Goal: Task Accomplishment & Management: Manage account settings

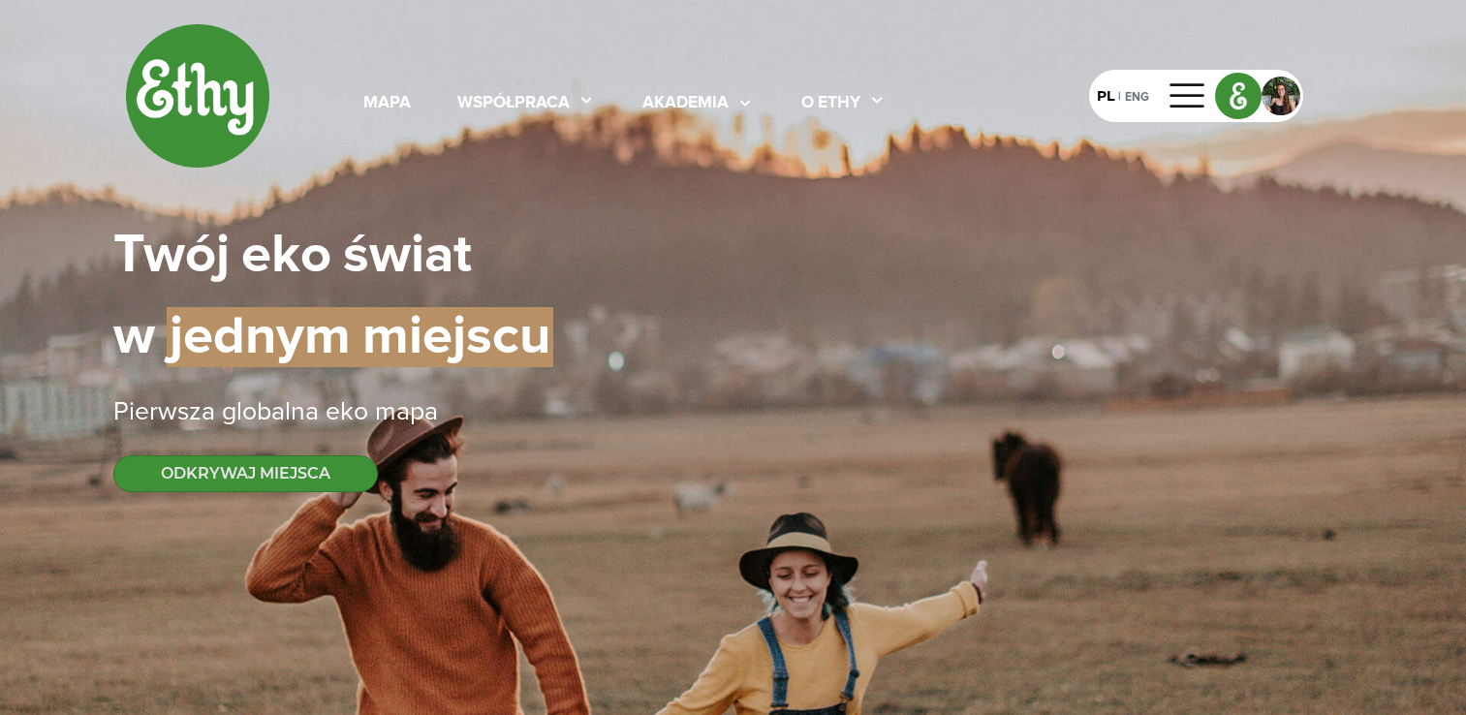
select select
click at [1273, 94] on div at bounding box center [1281, 96] width 39 height 39
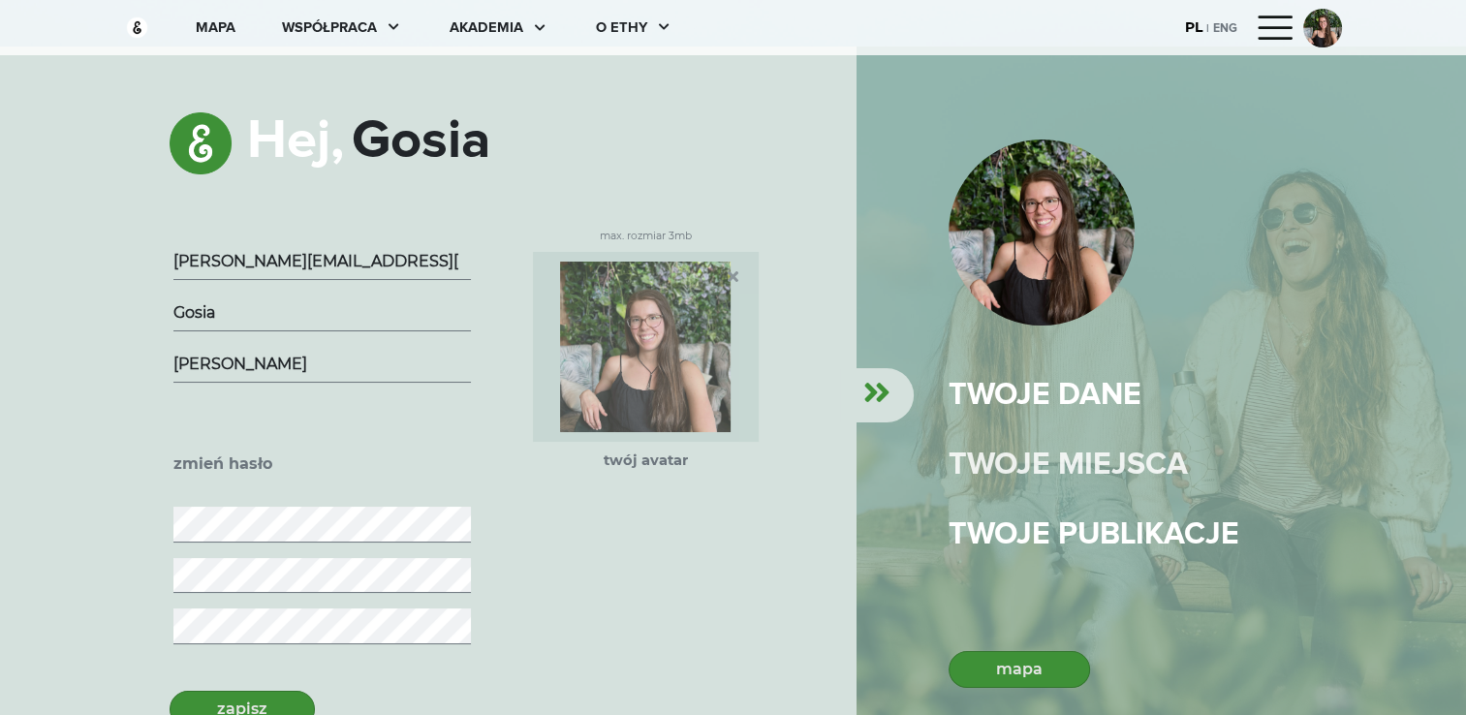
click at [1067, 464] on div "twoje miejsca" at bounding box center [1068, 465] width 239 height 47
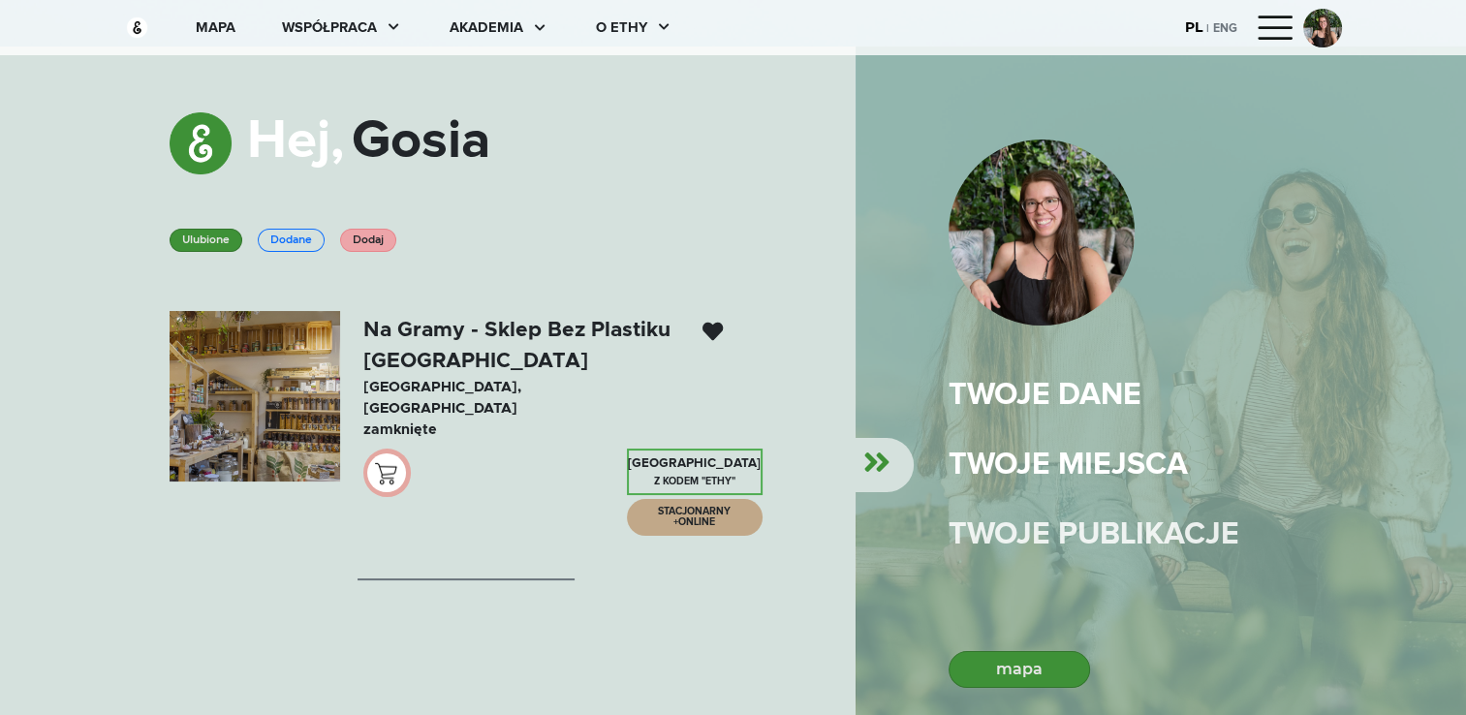
click at [1029, 538] on div "Twoje publikacje" at bounding box center [1094, 535] width 291 height 47
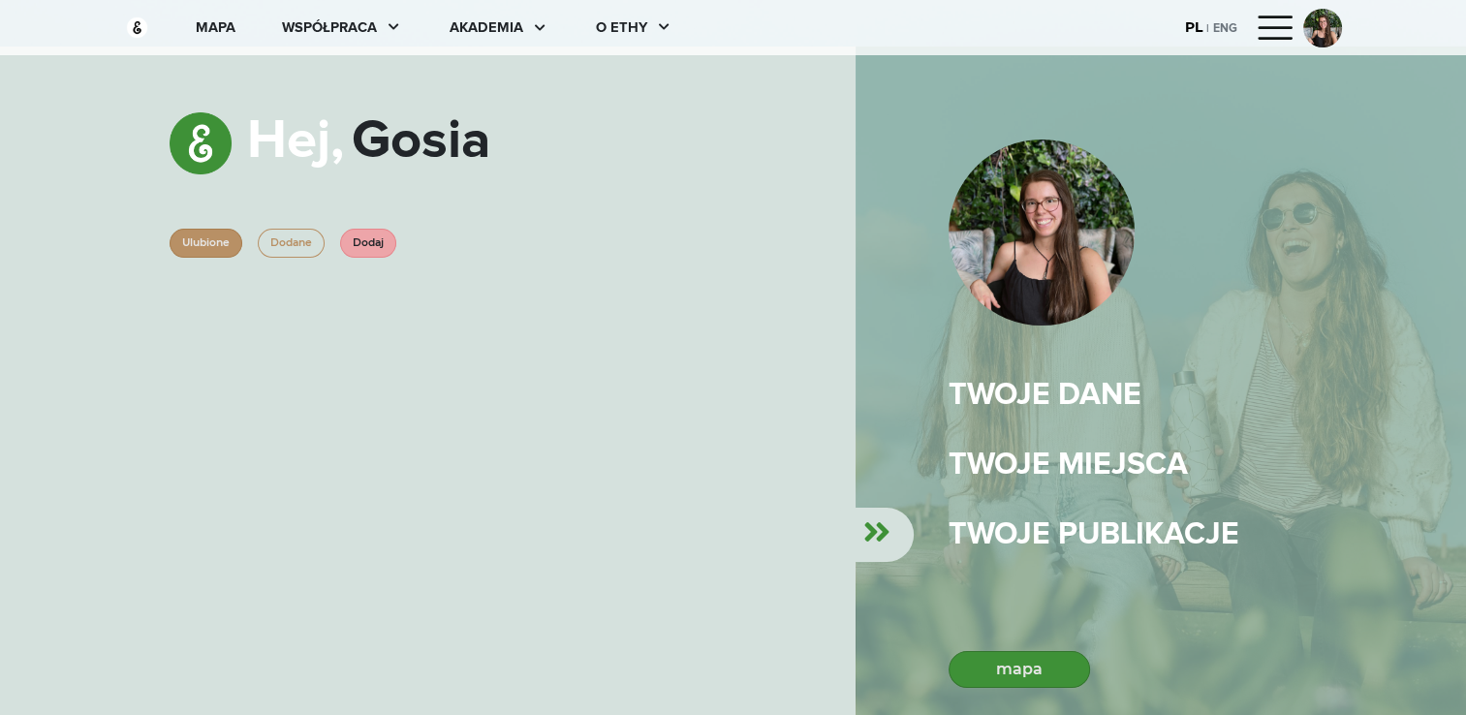
click at [453, 372] on div "Hej, Gosia Ulubione Dodane Dodaj" at bounding box center [428, 381] width 856 height 669
click at [609, 544] on div "Hej, Gosia Ulubione Dodane Dodaj" at bounding box center [428, 381] width 856 height 669
click at [140, 26] on img at bounding box center [137, 28] width 24 height 24
select select
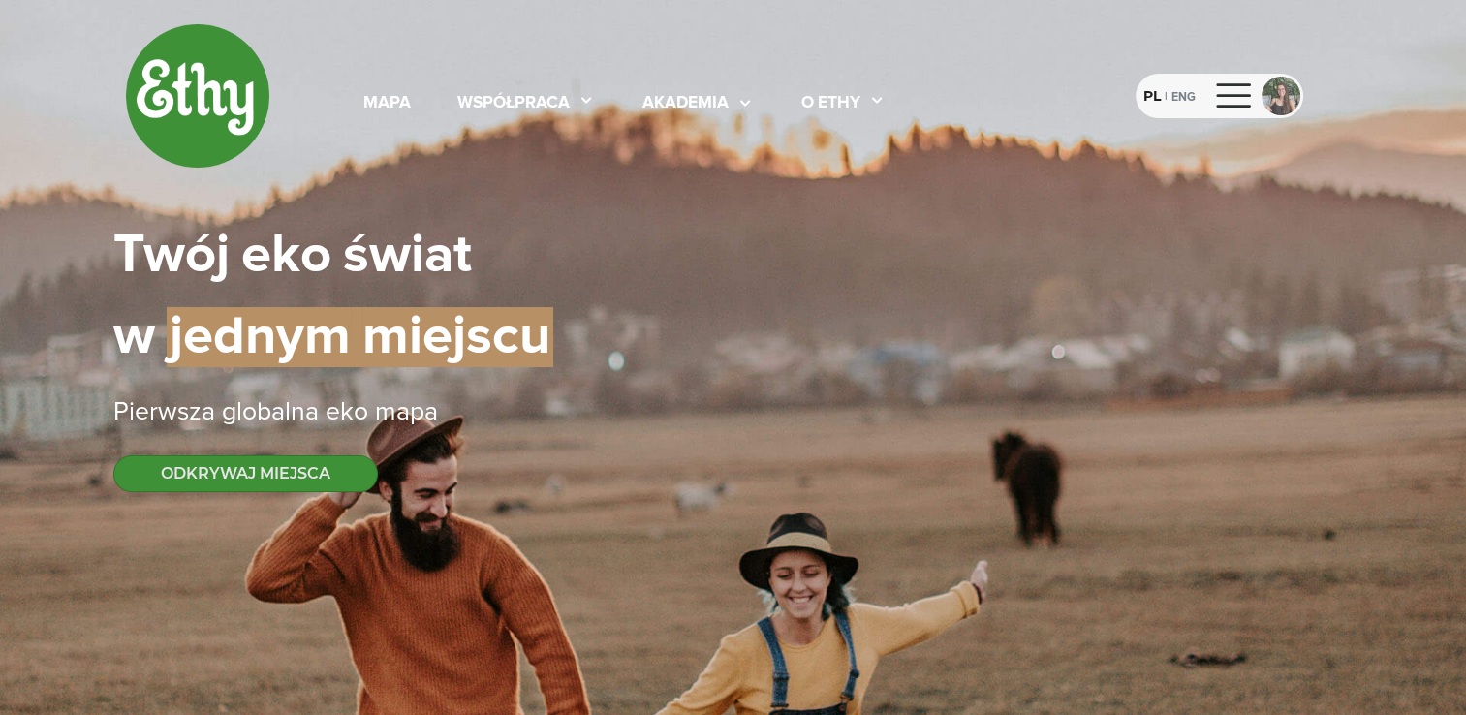
click at [1278, 96] on div at bounding box center [1281, 96] width 39 height 39
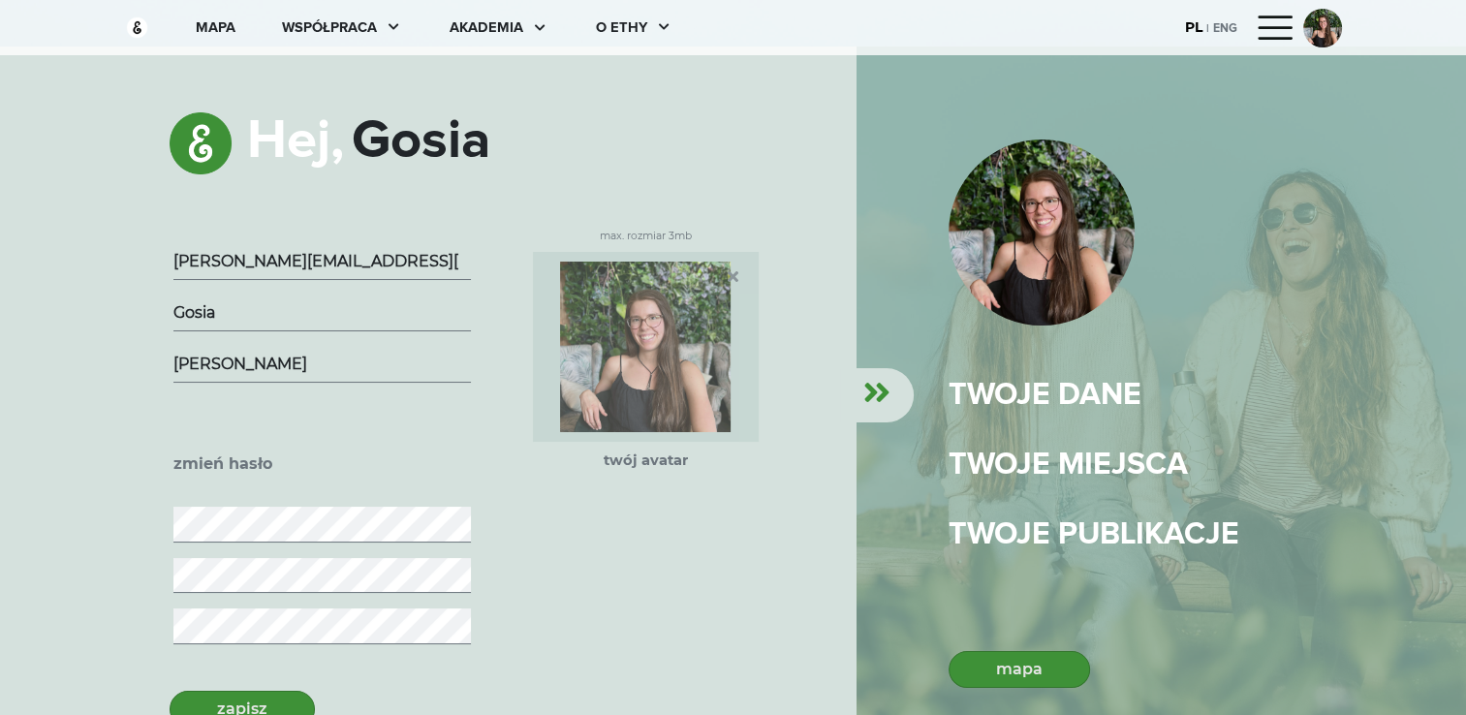
scroll to position [58, 0]
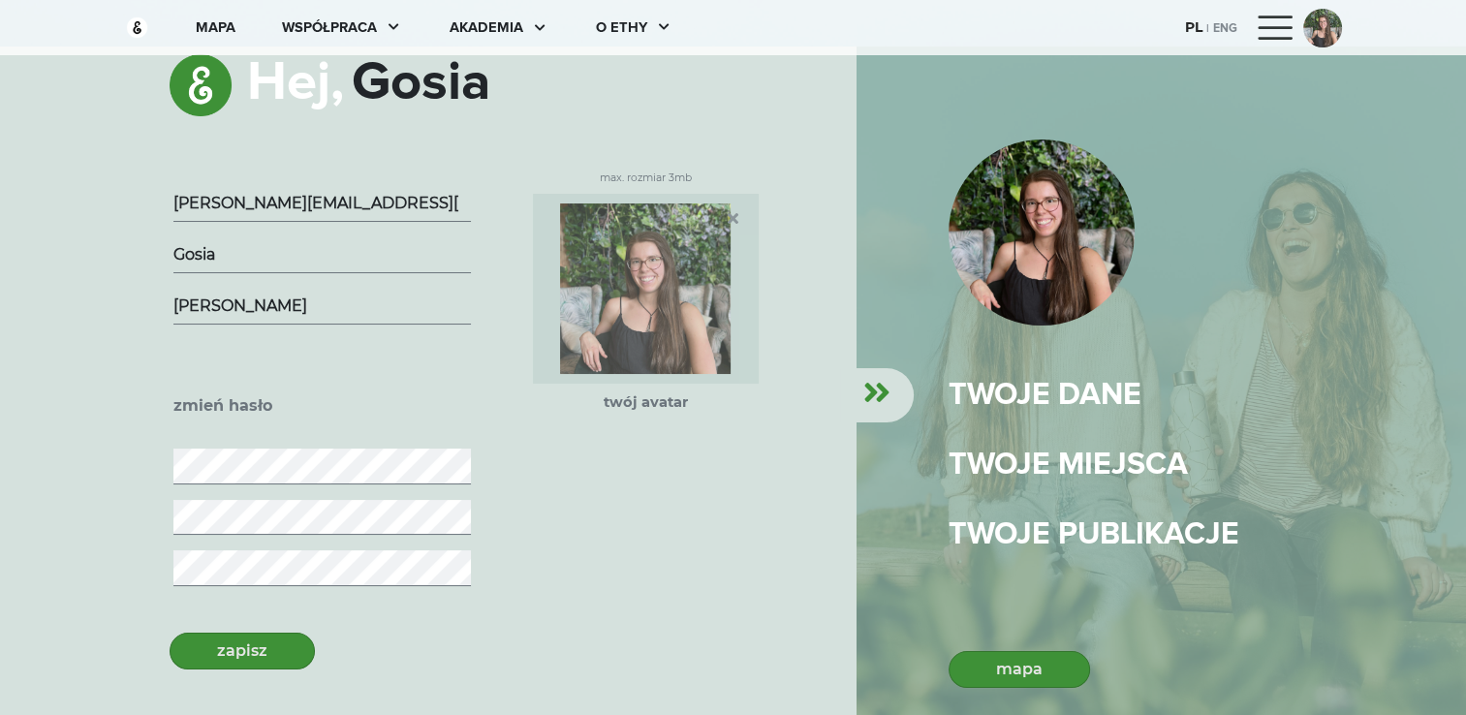
click at [1275, 21] on div at bounding box center [1276, 28] width 47 height 31
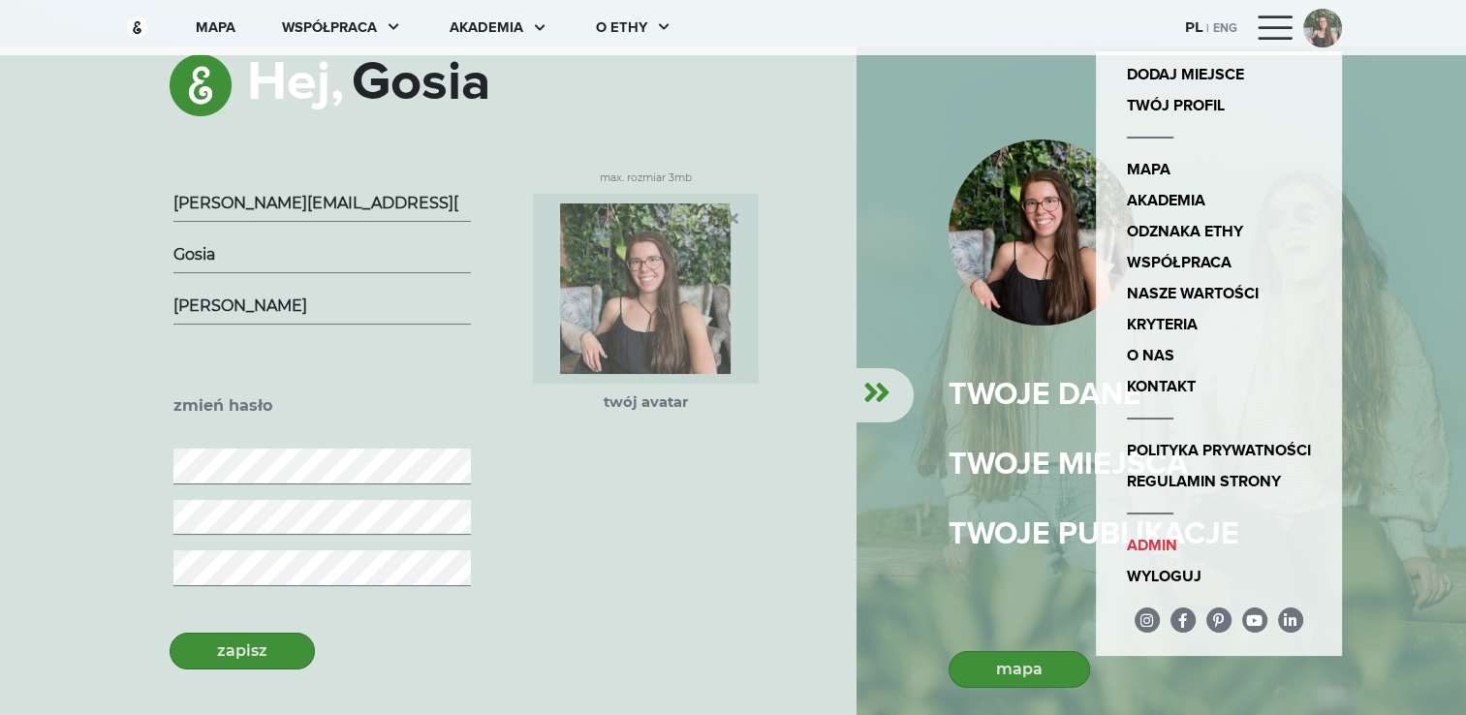
click at [1328, 25] on div at bounding box center [1322, 28] width 39 height 39
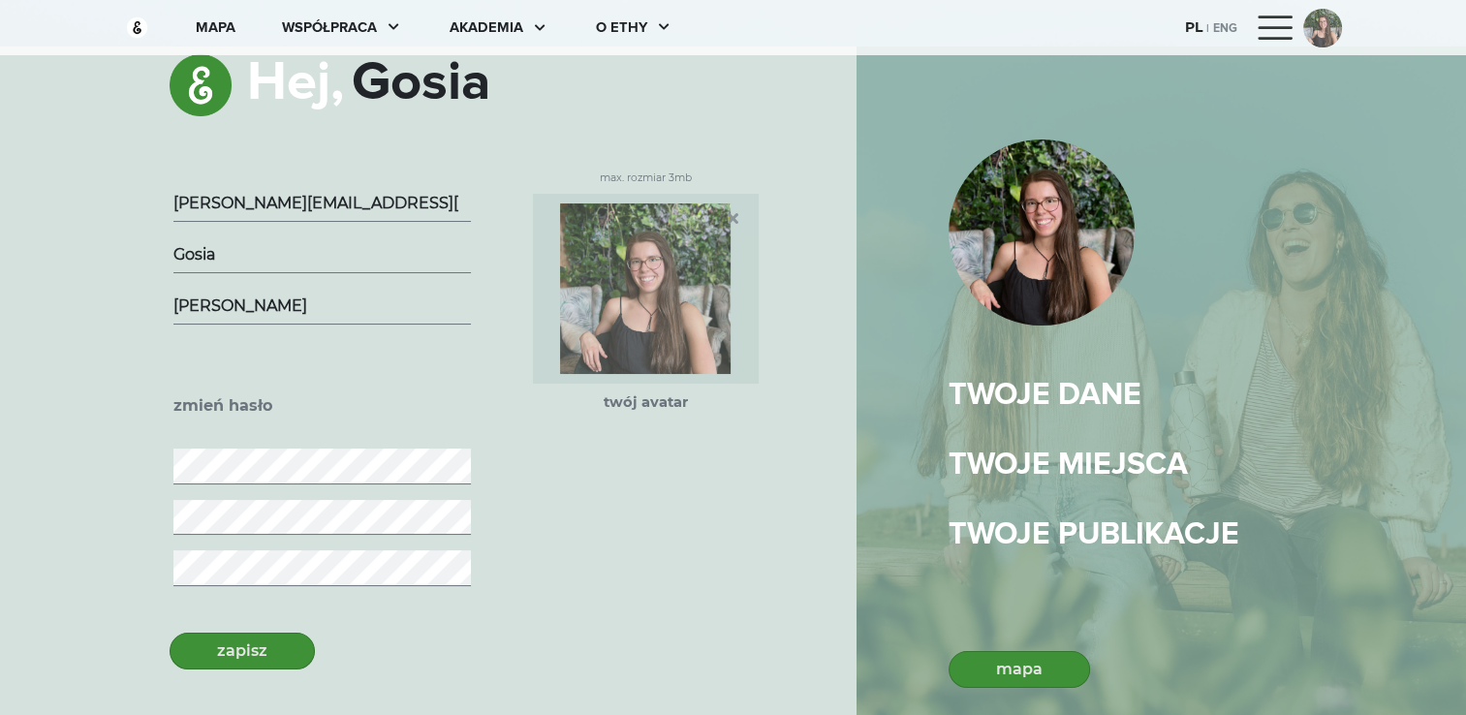
click at [1328, 25] on div at bounding box center [1322, 28] width 39 height 39
click at [896, 26] on div "mapa współpraca akademia O ethy PL | ENG DODAJ MIEJSCE TWÓJ PROFIL mapa akademi…" at bounding box center [733, 27] width 1240 height 55
click at [216, 29] on div "mapa" at bounding box center [216, 27] width 40 height 21
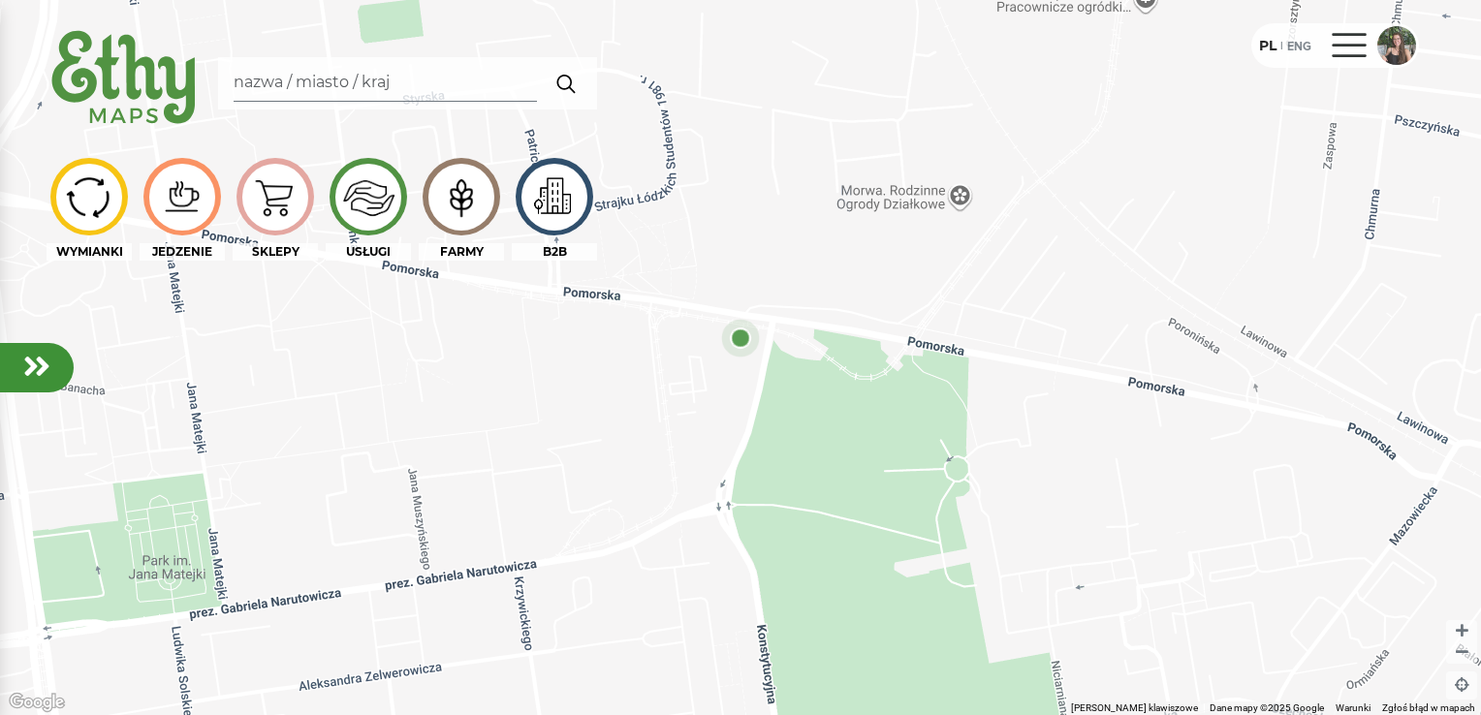
click at [1357, 52] on div at bounding box center [1349, 45] width 47 height 31
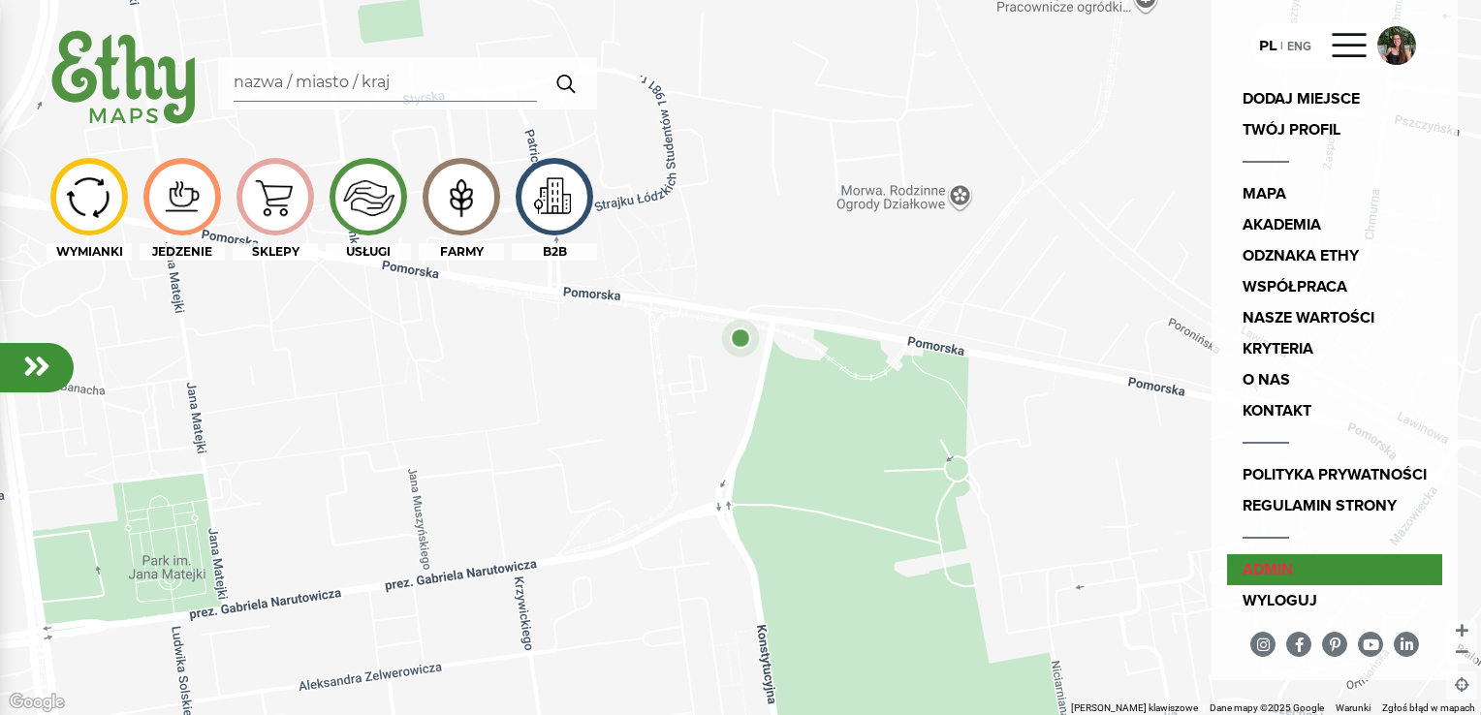
click at [1260, 577] on link "admin" at bounding box center [1334, 569] width 215 height 31
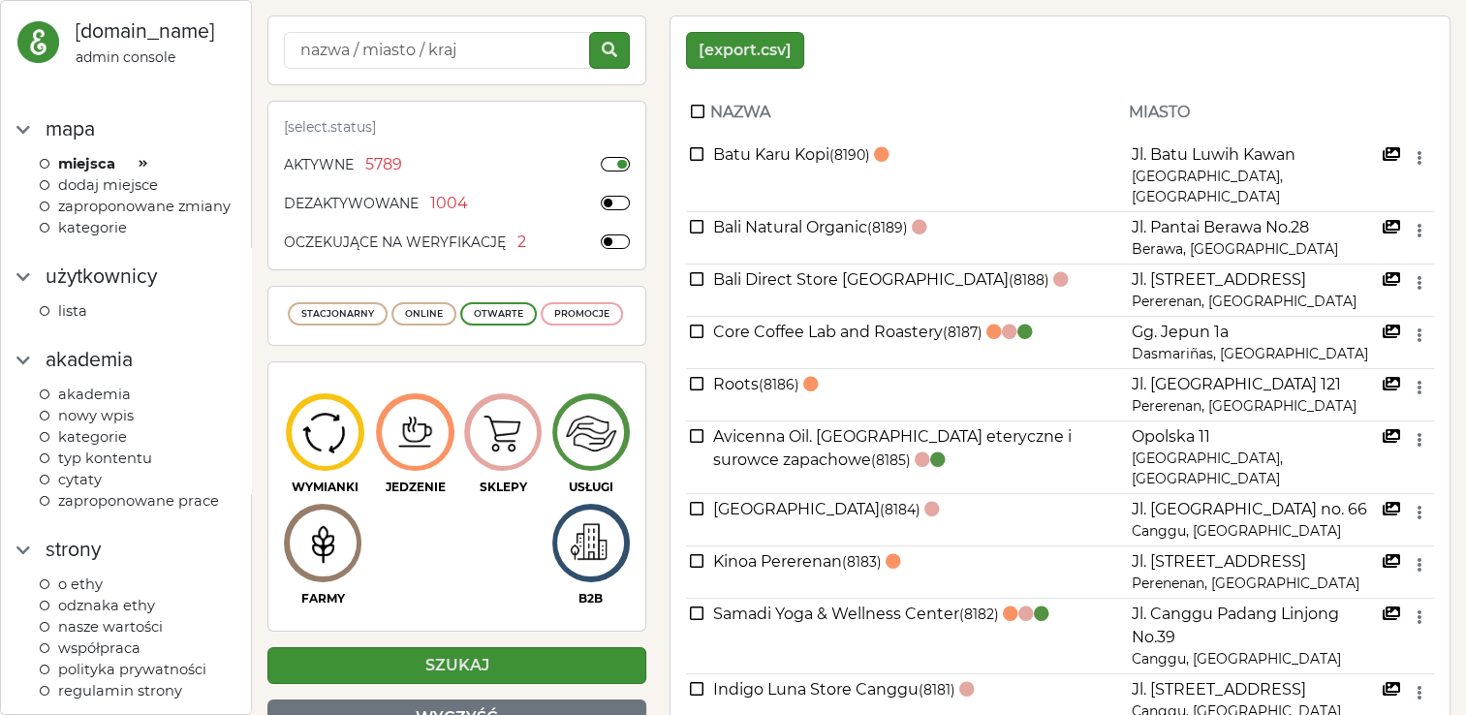
click at [91, 236] on span "kategorie" at bounding box center [92, 227] width 69 height 17
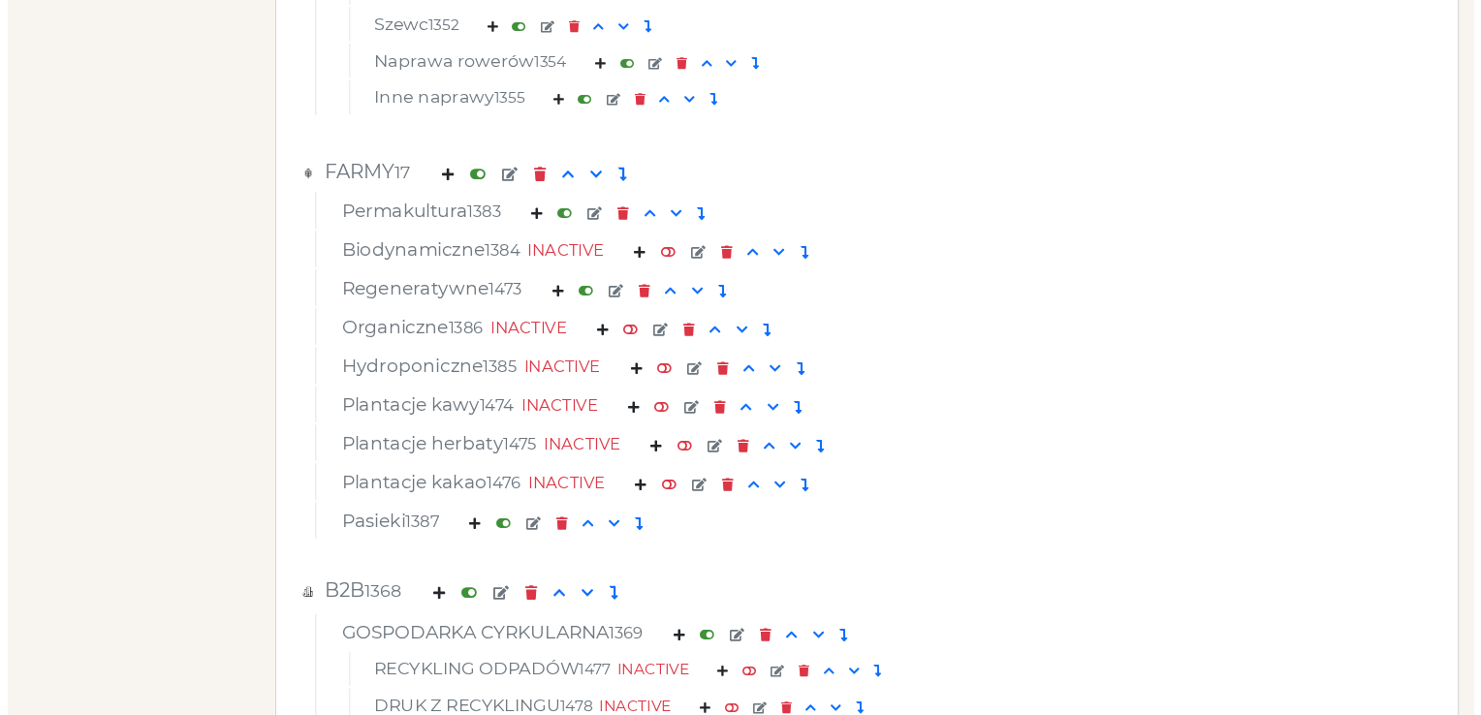
scroll to position [7383, 0]
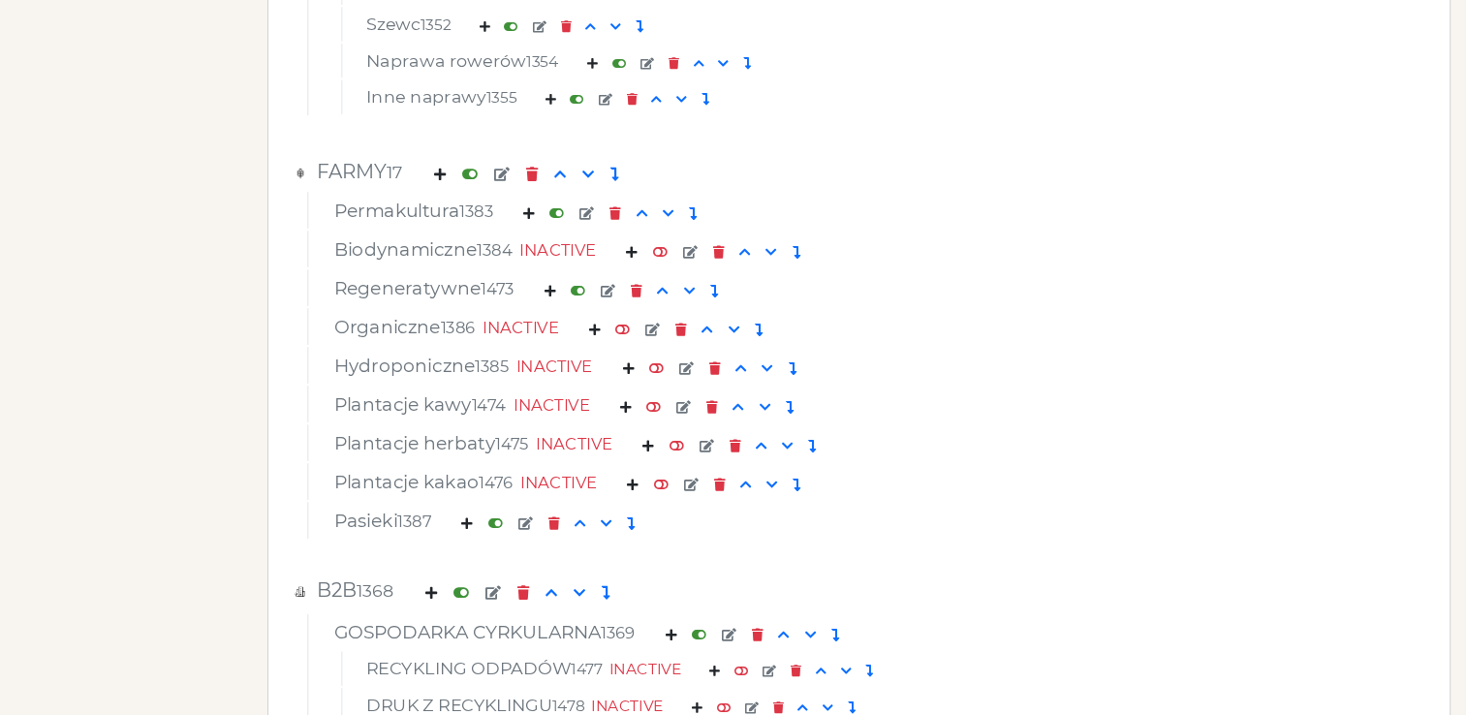
click at [505, 176] on em at bounding box center [502, 175] width 16 height 14
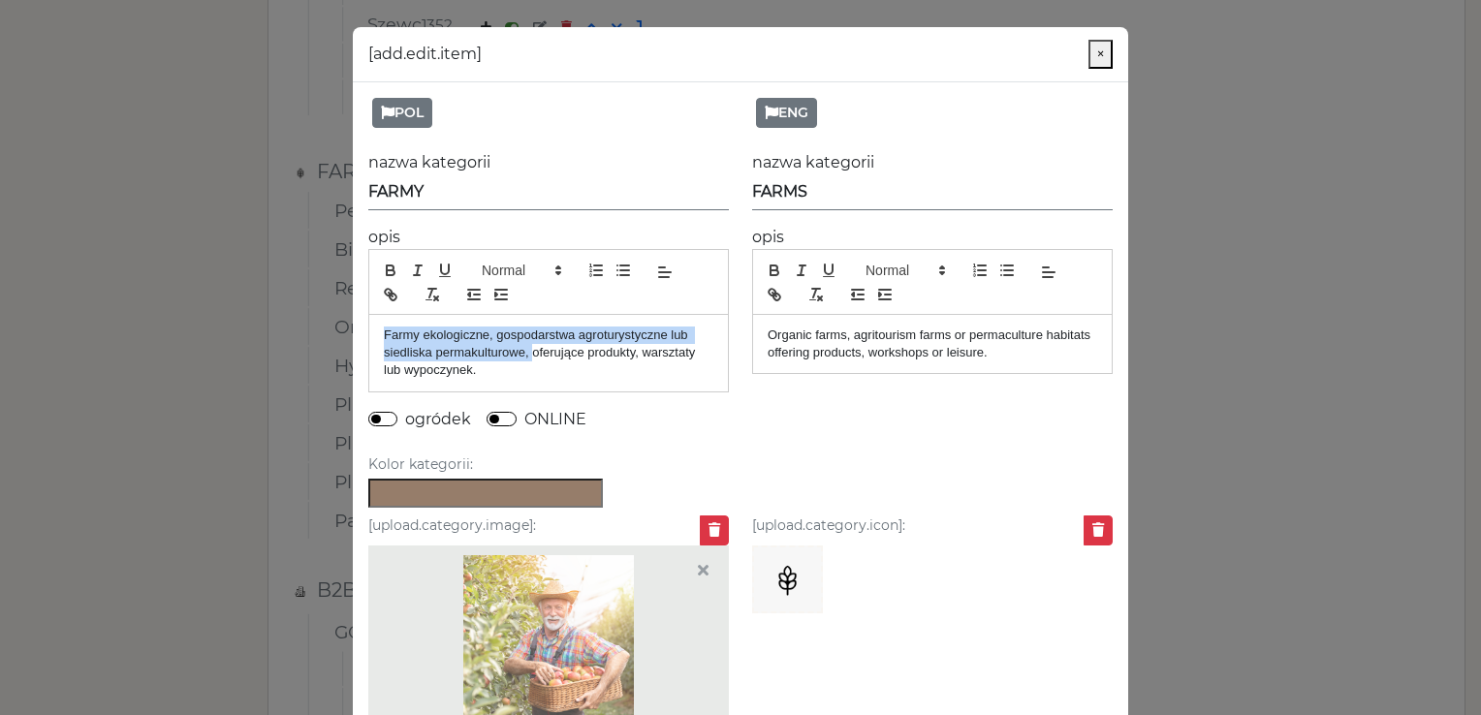
drag, startPoint x: 367, startPoint y: 335, endPoint x: 525, endPoint y: 351, distance: 158.7
click at [525, 351] on div "Farmy ekologiczne, gospodarstwa agroturystyczne lub siedliska permakulturowe, o…" at bounding box center [548, 353] width 359 height 77
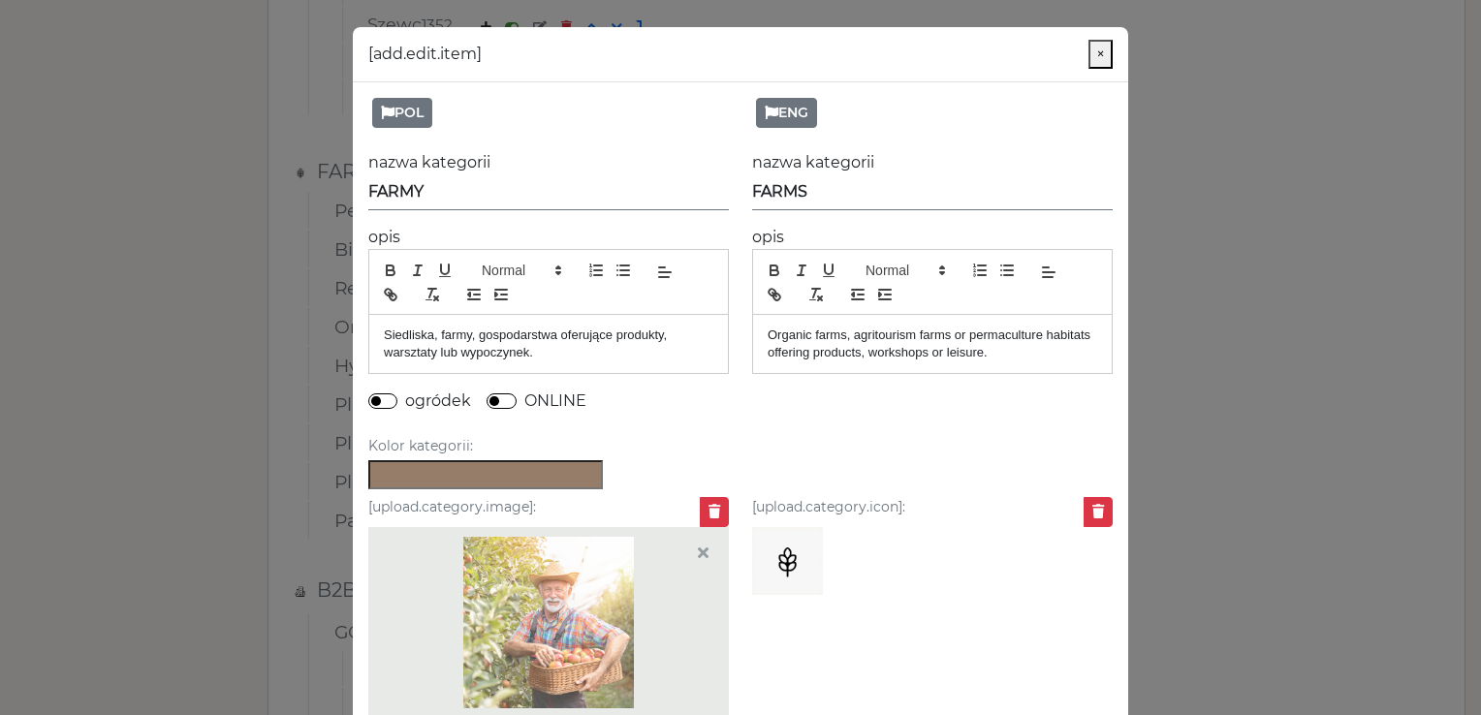
click at [469, 331] on p "Siedliska, farmy, gospodarstwa oferujące produkty, warsztaty lub wypoczynek." at bounding box center [548, 345] width 329 height 36
drag, startPoint x: 757, startPoint y: 338, endPoint x: 1045, endPoint y: 332, distance: 287.8
click at [1045, 332] on div "Organic farms, agritourism farms or permaculture habitats offering products, wo…" at bounding box center [932, 344] width 359 height 59
click at [810, 335] on p "Habitats offering products, workshops or leisure." at bounding box center [931, 335] width 329 height 17
drag, startPoint x: 758, startPoint y: 330, endPoint x: 1043, endPoint y: 323, distance: 285.0
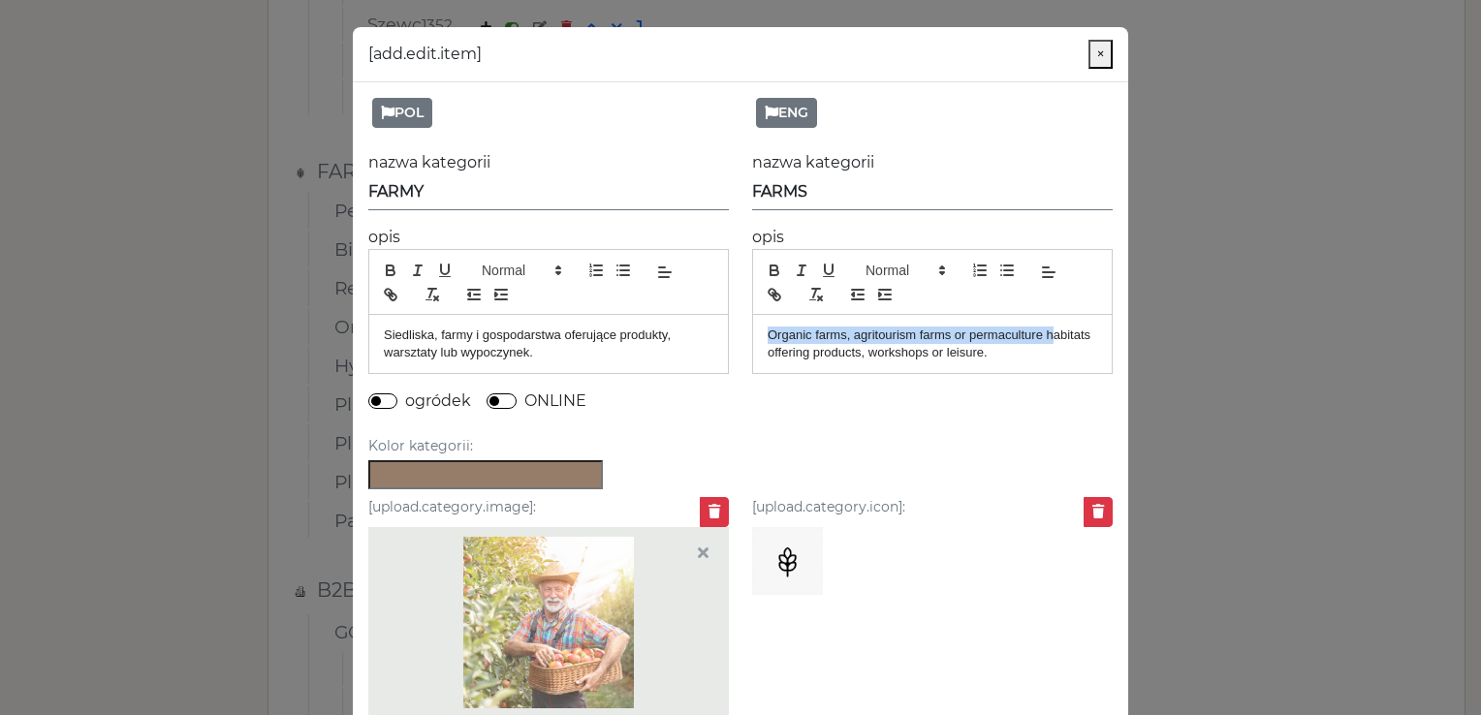
click at [1043, 323] on div "Organic farms, agritourism farms or permaculture habitats offering products, wo…" at bounding box center [932, 344] width 359 height 59
click at [810, 331] on p "Habitats offering products, workshops or leisure." at bounding box center [931, 335] width 329 height 17
drag, startPoint x: 474, startPoint y: 203, endPoint x: 182, endPoint y: 212, distance: 291.8
click at [182, 212] on modal-container "[add.edit.item] × POL nazwa kategorii FARMY opis Siedliska, farmy i gospodarstw…" at bounding box center [740, 357] width 1481 height 715
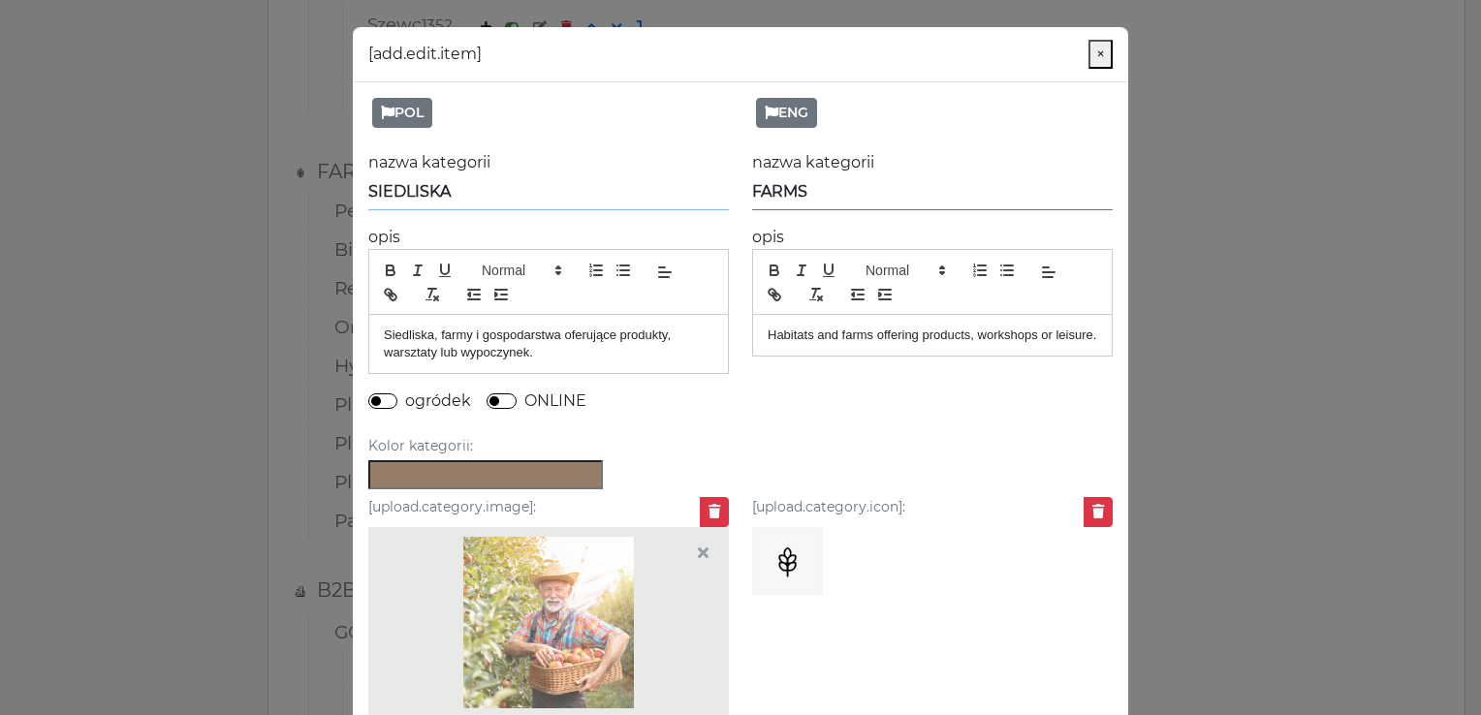
type input "SIEDLISKA"
drag, startPoint x: 810, startPoint y: 184, endPoint x: 608, endPoint y: 236, distance: 209.2
click at [608, 236] on div "POL nazwa kategorii SIEDLISKA opis Siedliska, farmy i gospodarstwa oferujące pr…" at bounding box center [740, 407] width 798 height 650
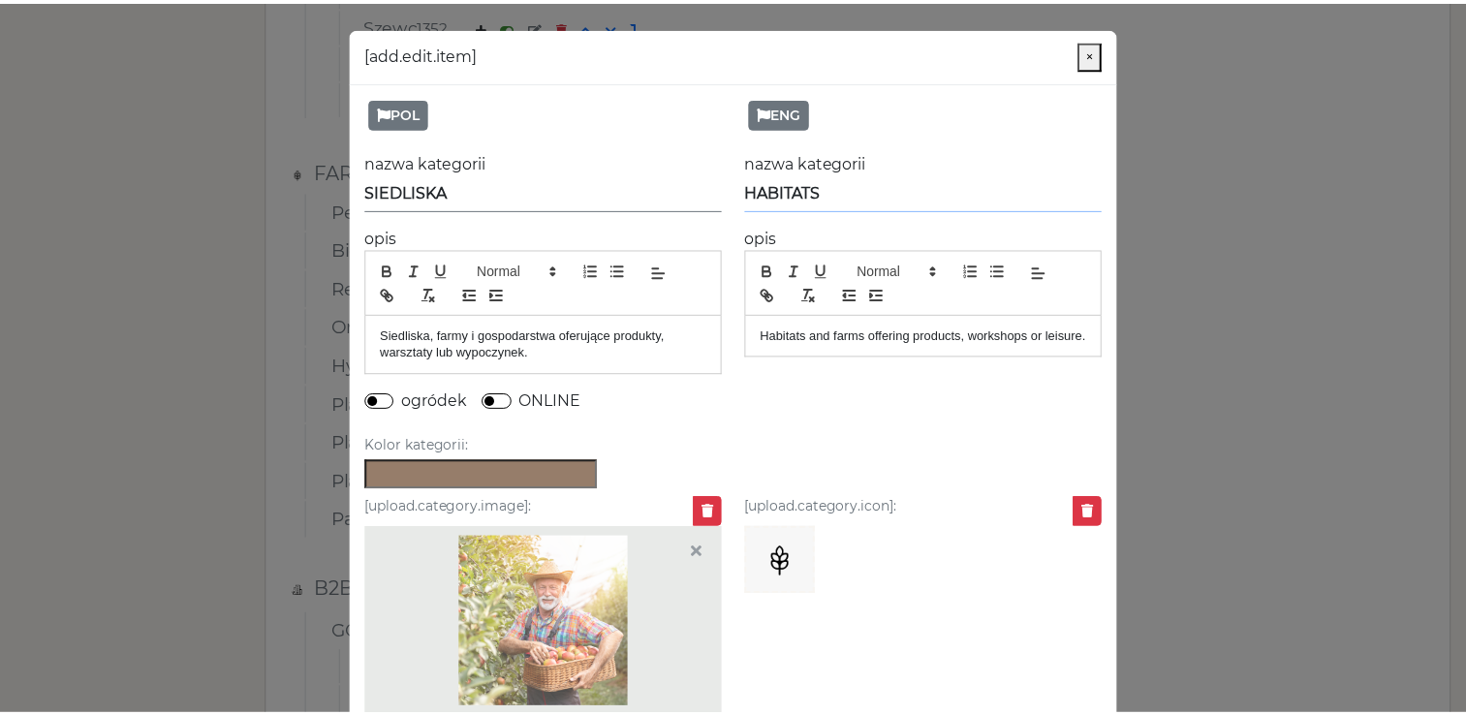
scroll to position [111, 0]
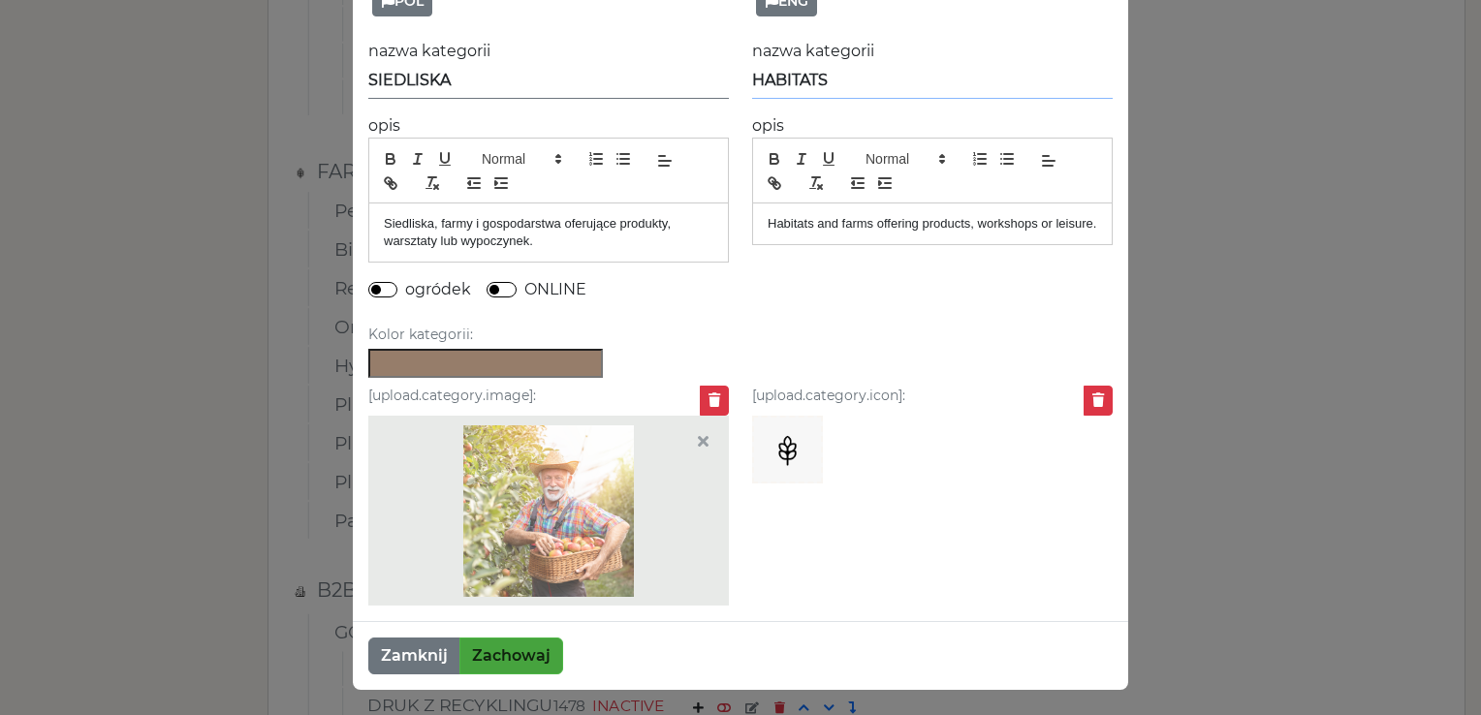
type input "HABITATS"
click at [518, 657] on button "Zachowaj" at bounding box center [511, 656] width 104 height 37
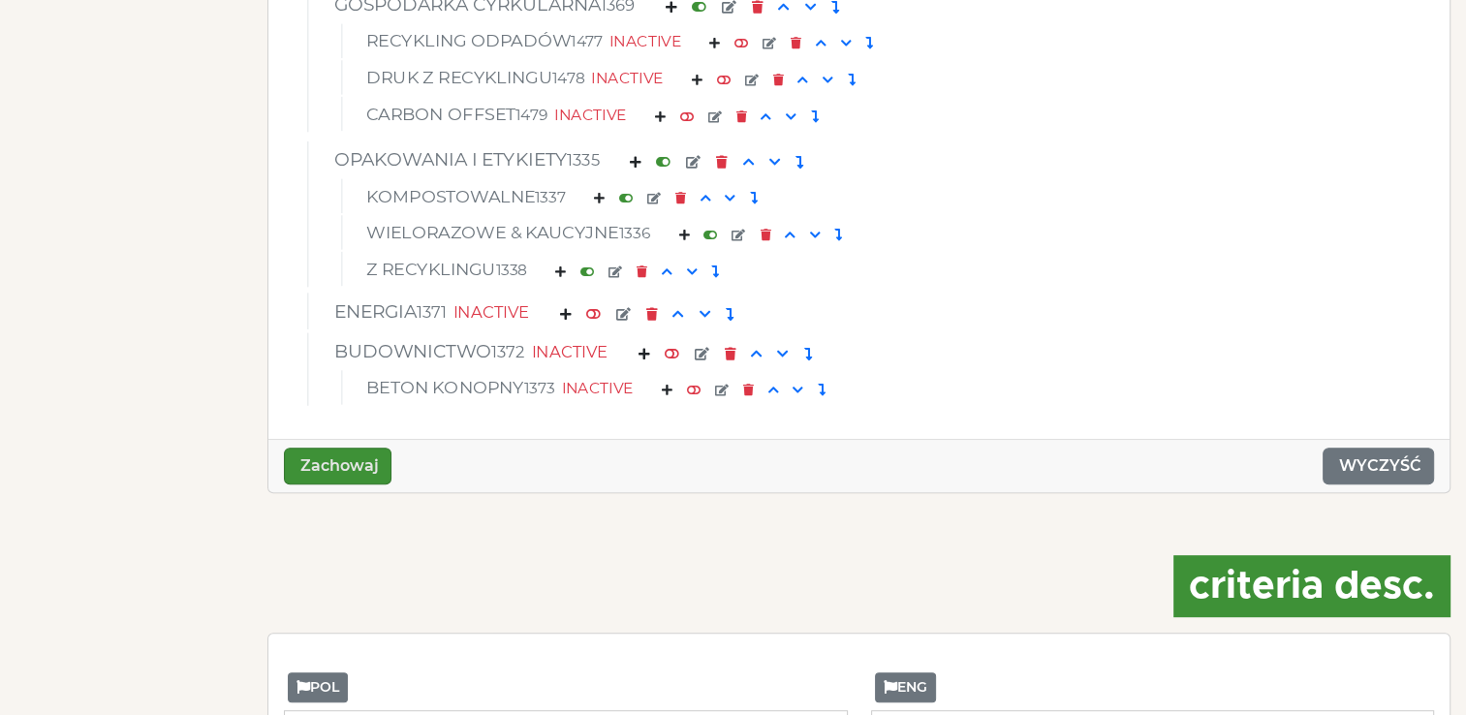
scroll to position [8418, 0]
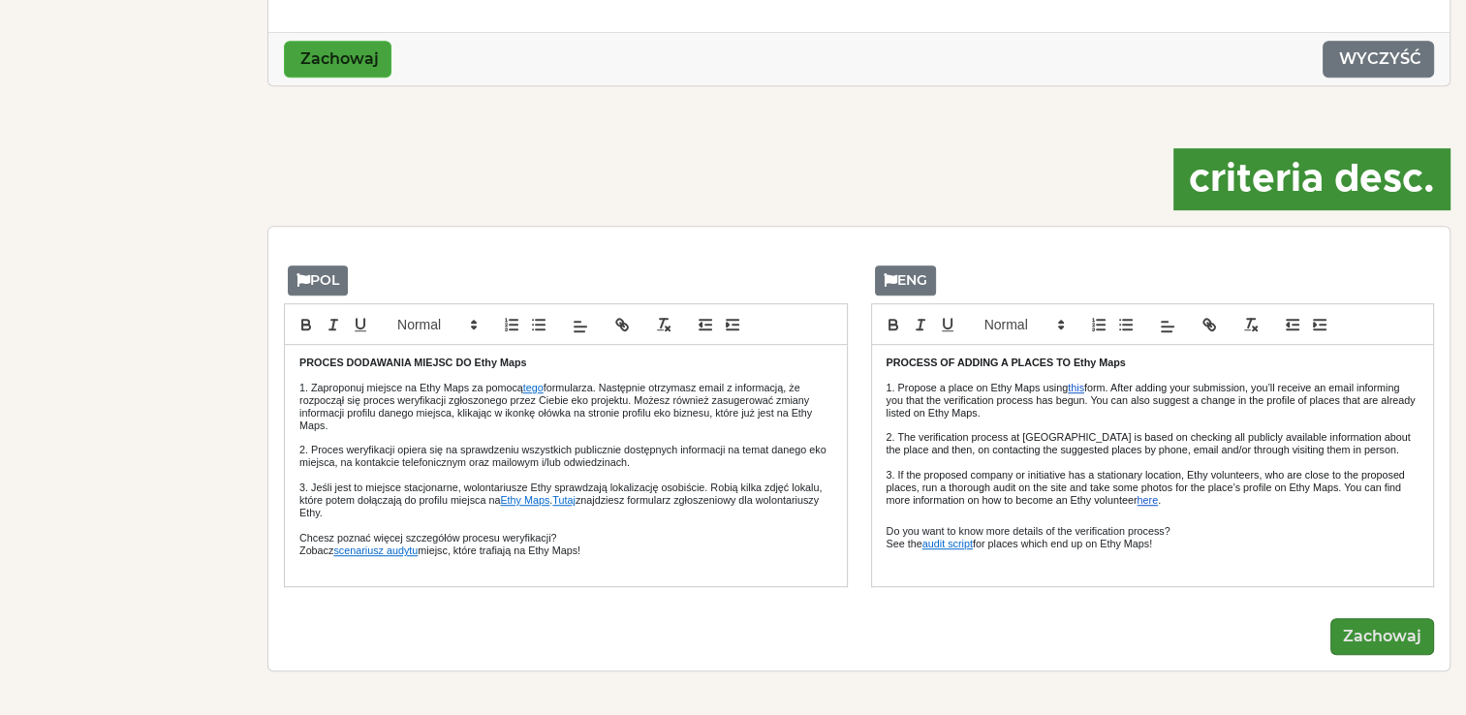
click at [343, 73] on button "Zachowaj" at bounding box center [338, 59] width 108 height 37
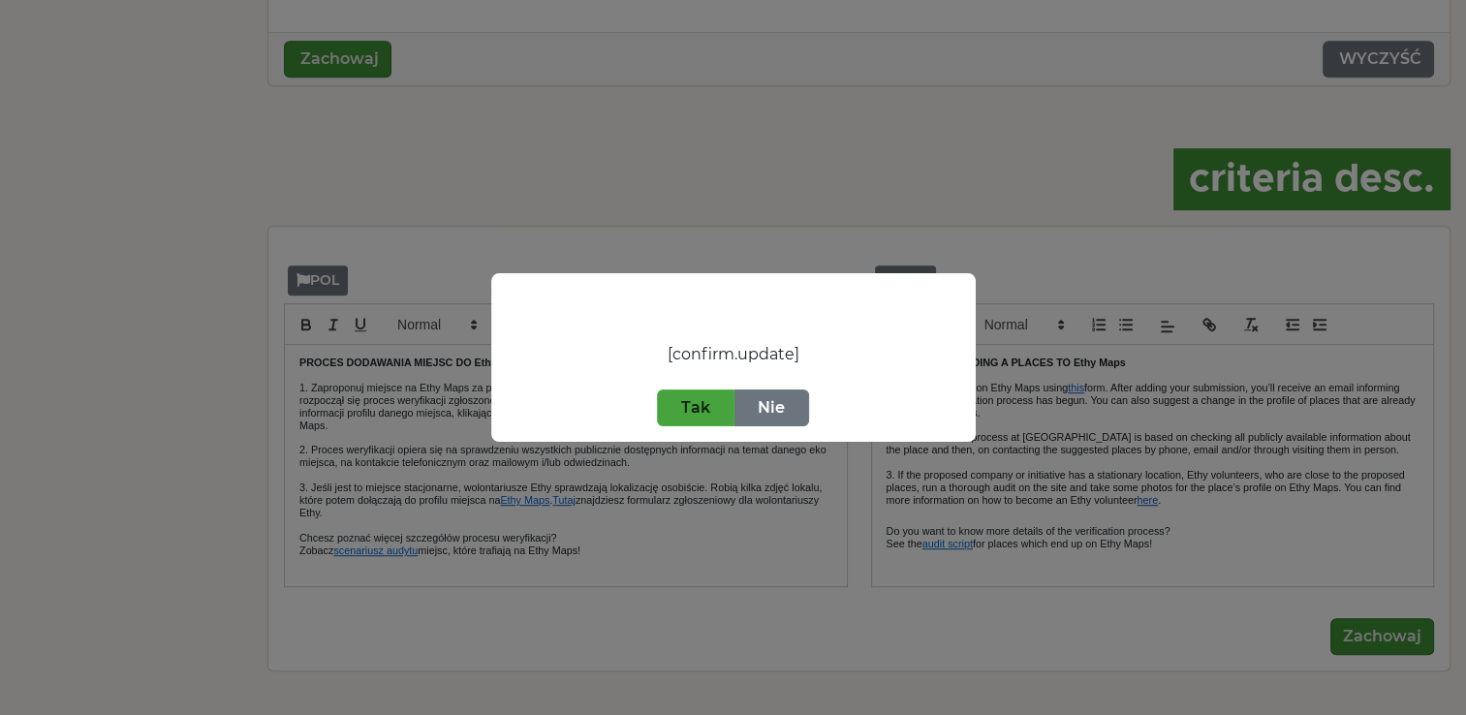
click at [702, 408] on button "Tak" at bounding box center [696, 408] width 78 height 37
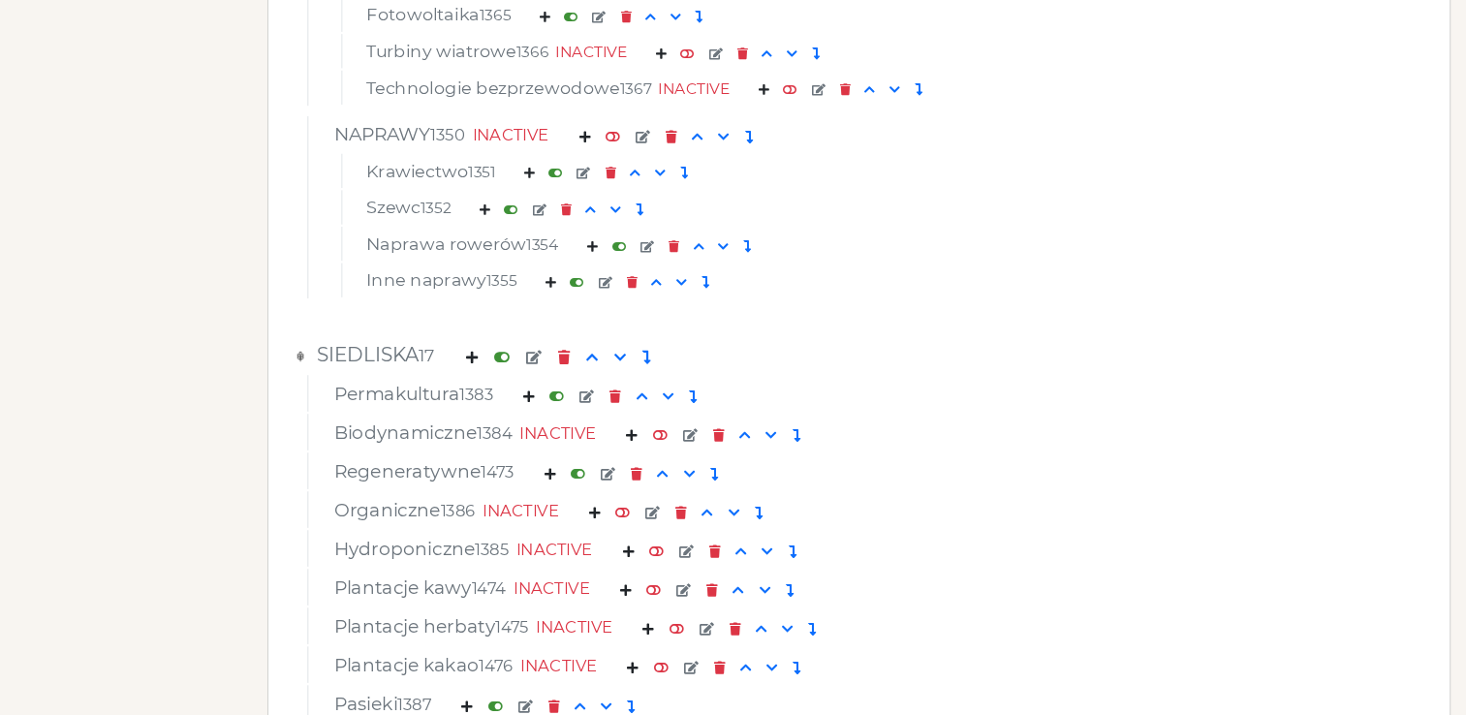
scroll to position [7200, 0]
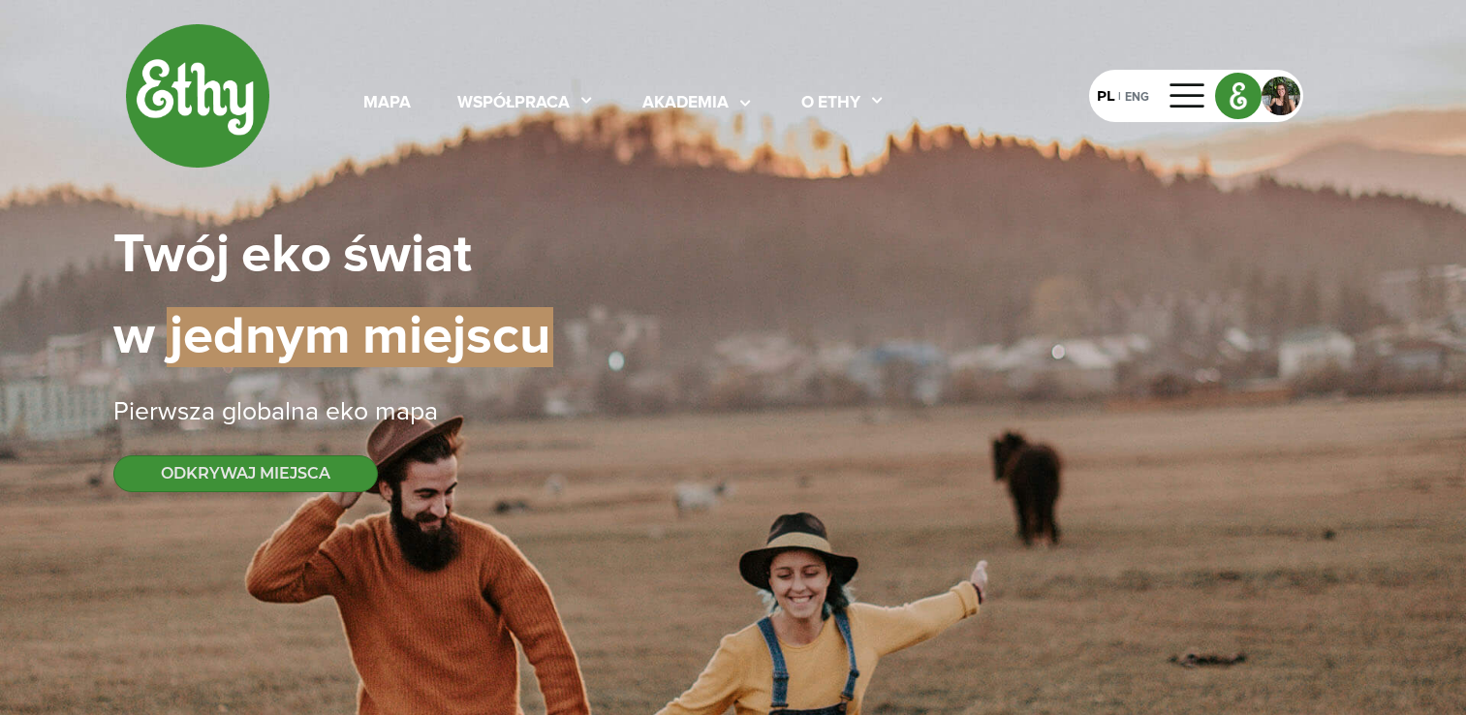
select select
click at [391, 103] on div "mapa" at bounding box center [386, 103] width 47 height 25
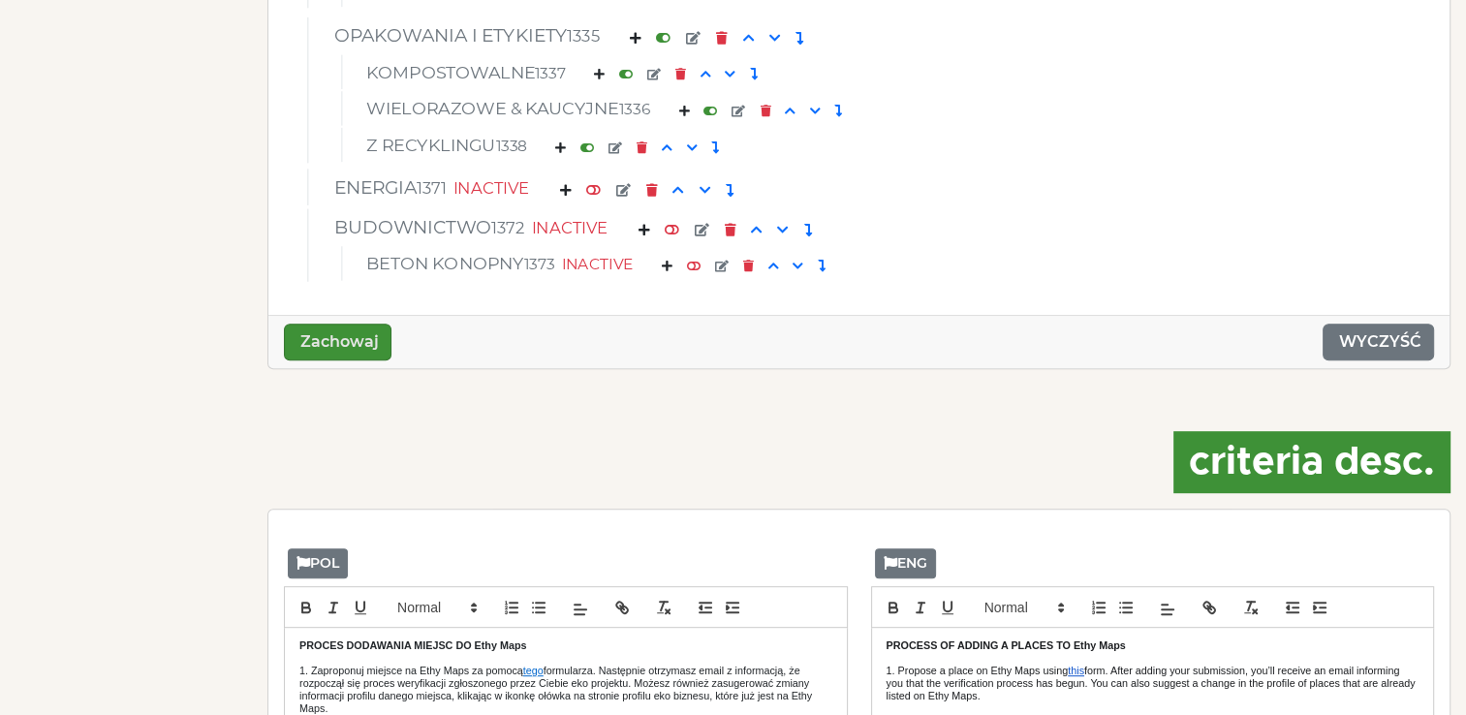
scroll to position [8267, 0]
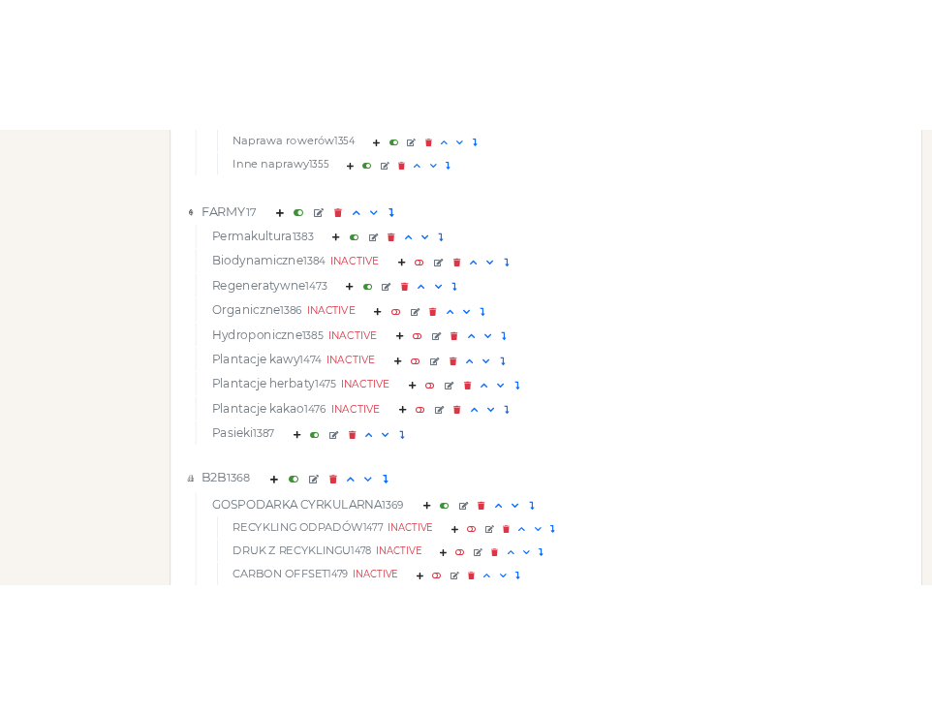
scroll to position [7426, 0]
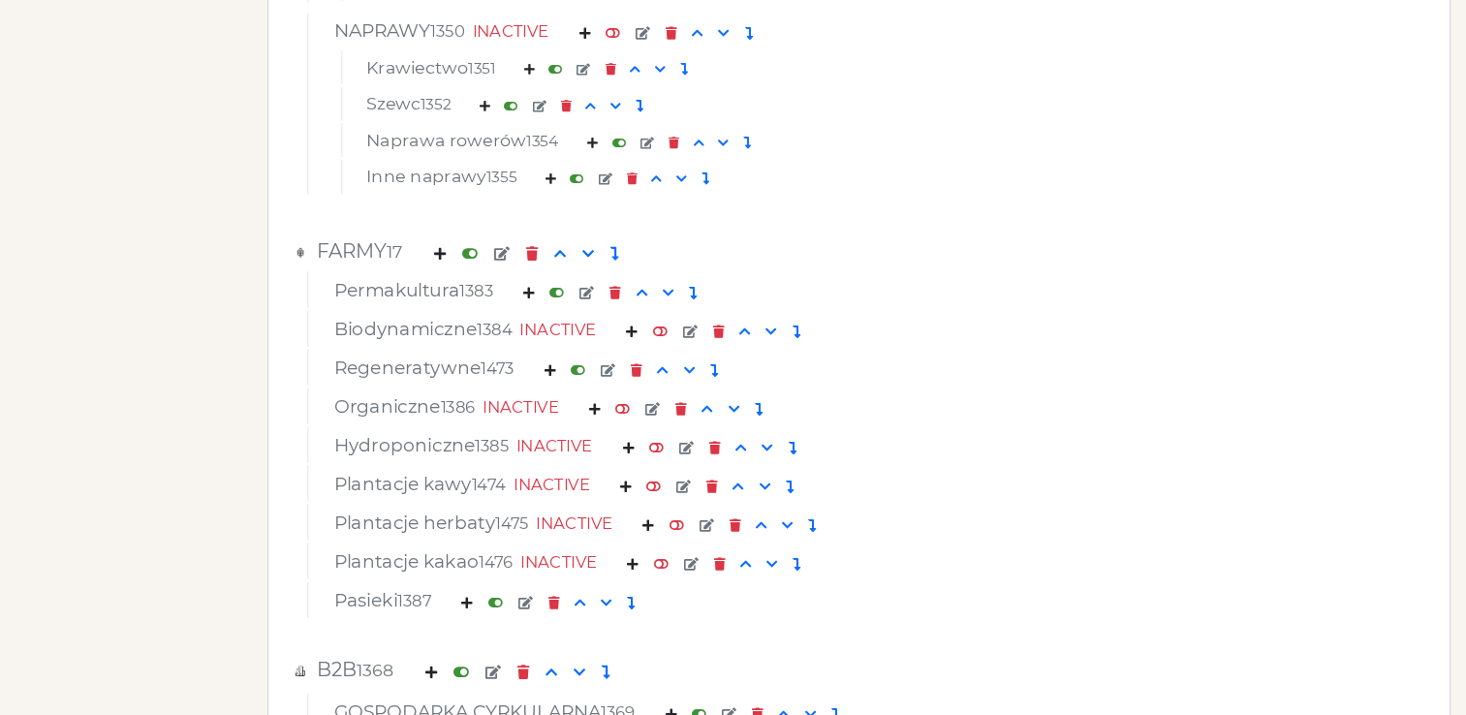
scroll to position [7283, 0]
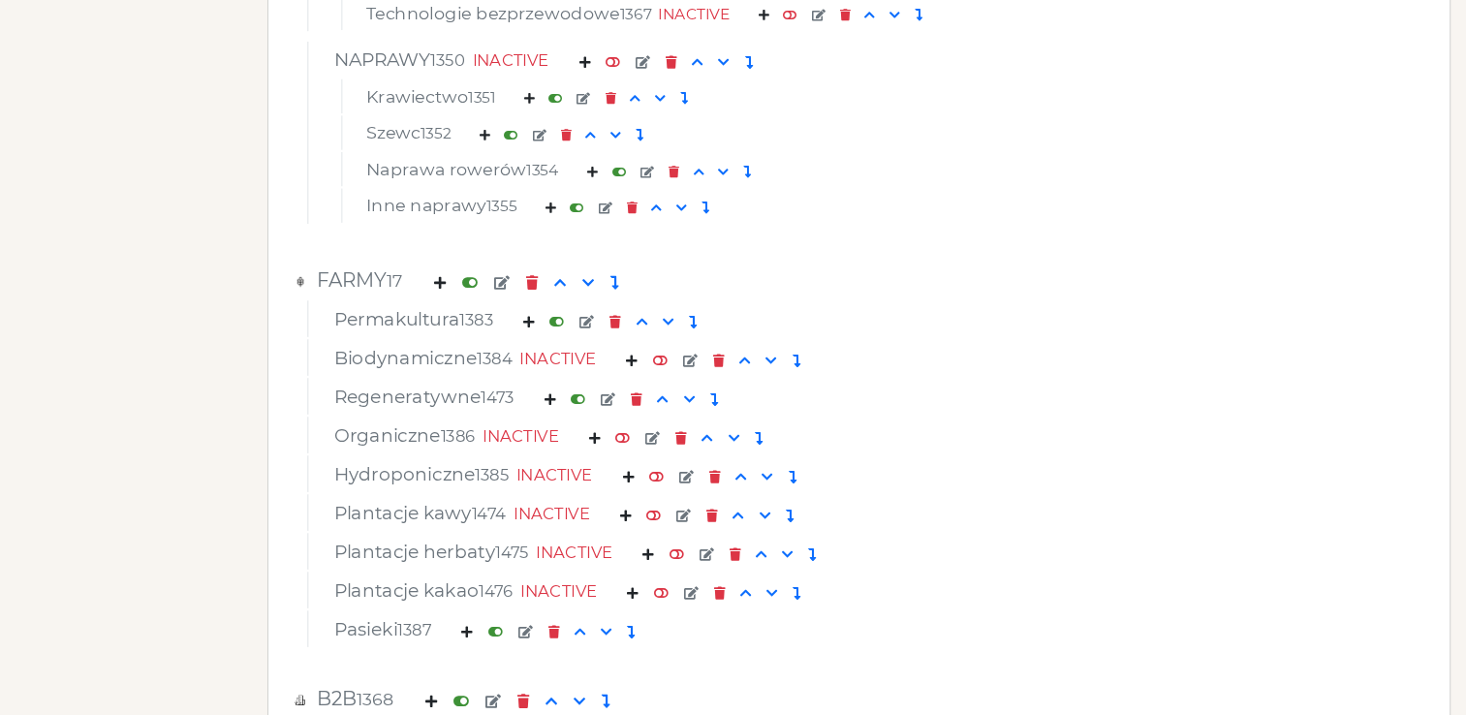
scroll to position [7286, 0]
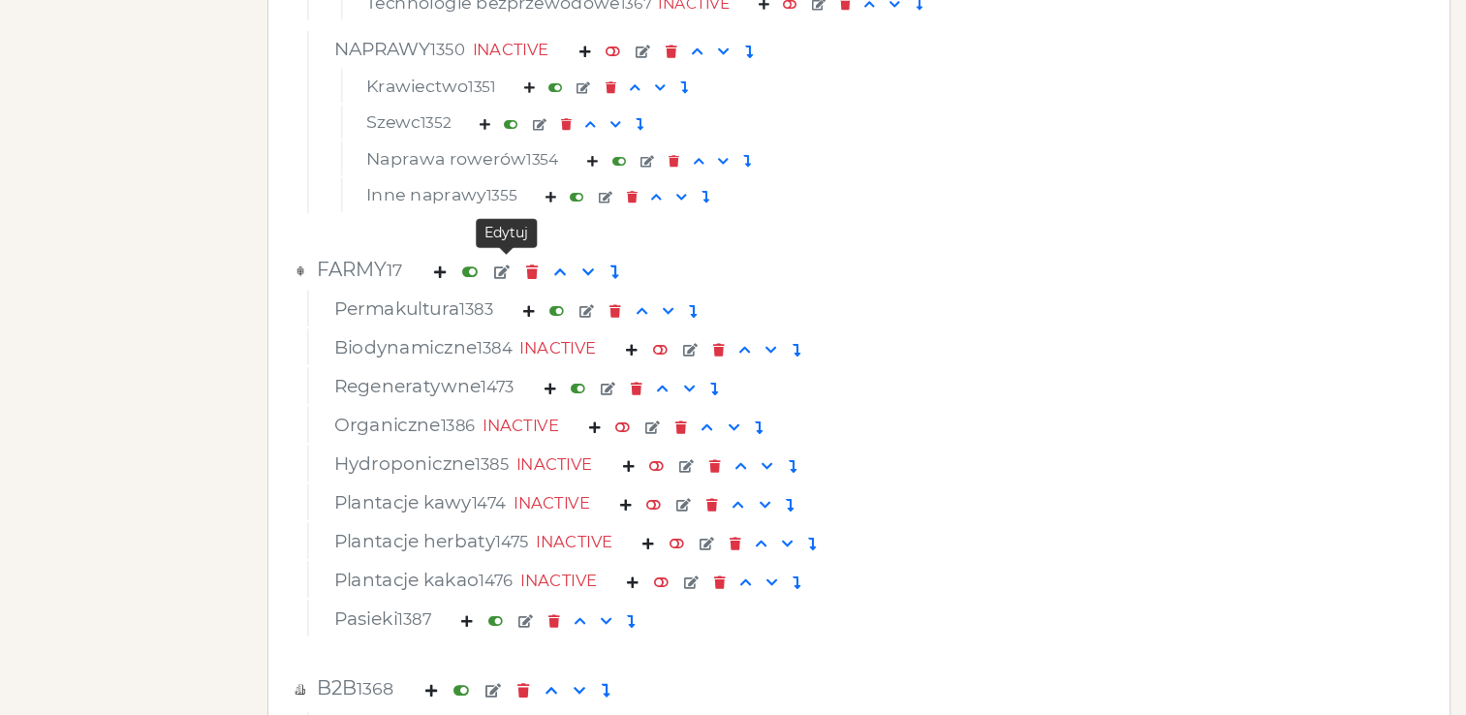
click at [509, 273] on em at bounding box center [502, 272] width 16 height 14
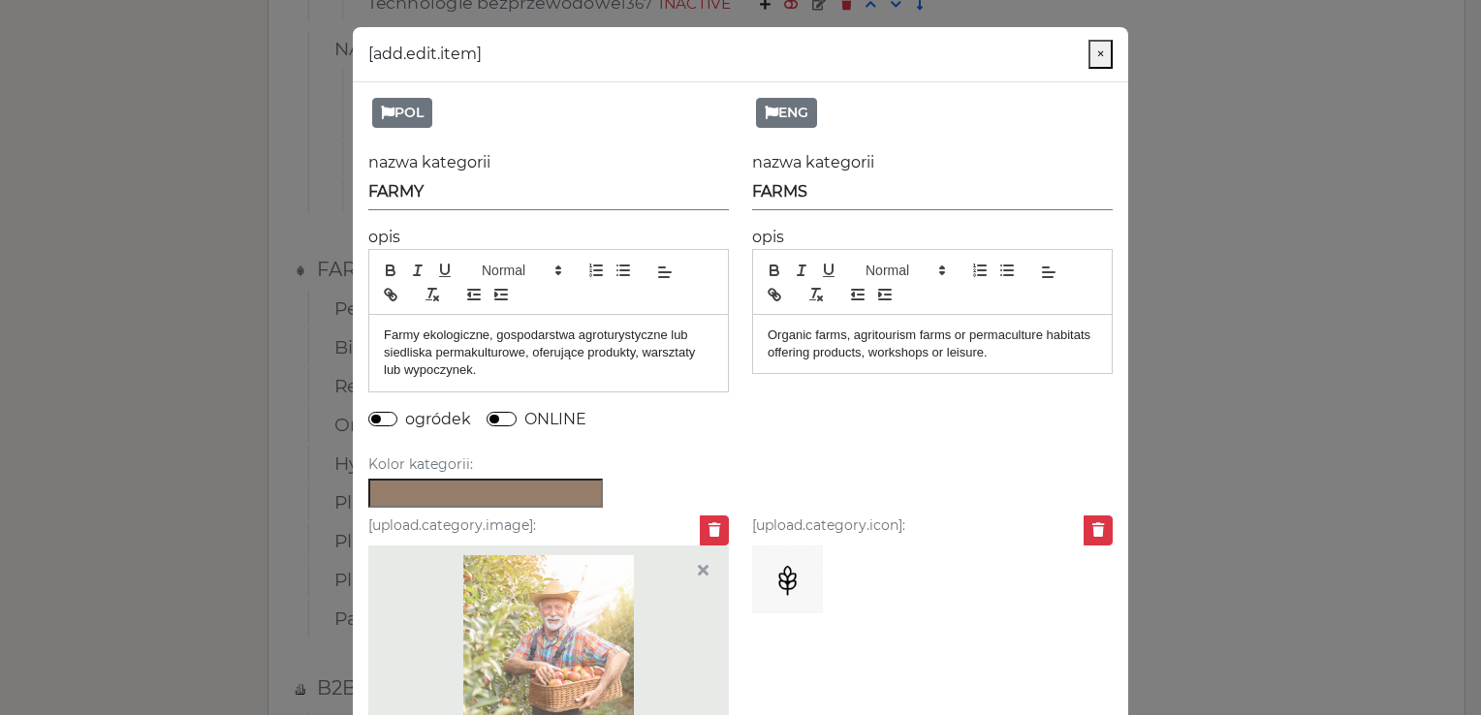
click at [1078, 56] on div "[add.edit.item] ×" at bounding box center [740, 54] width 775 height 55
click at [1101, 49] on button "×" at bounding box center [1100, 54] width 24 height 29
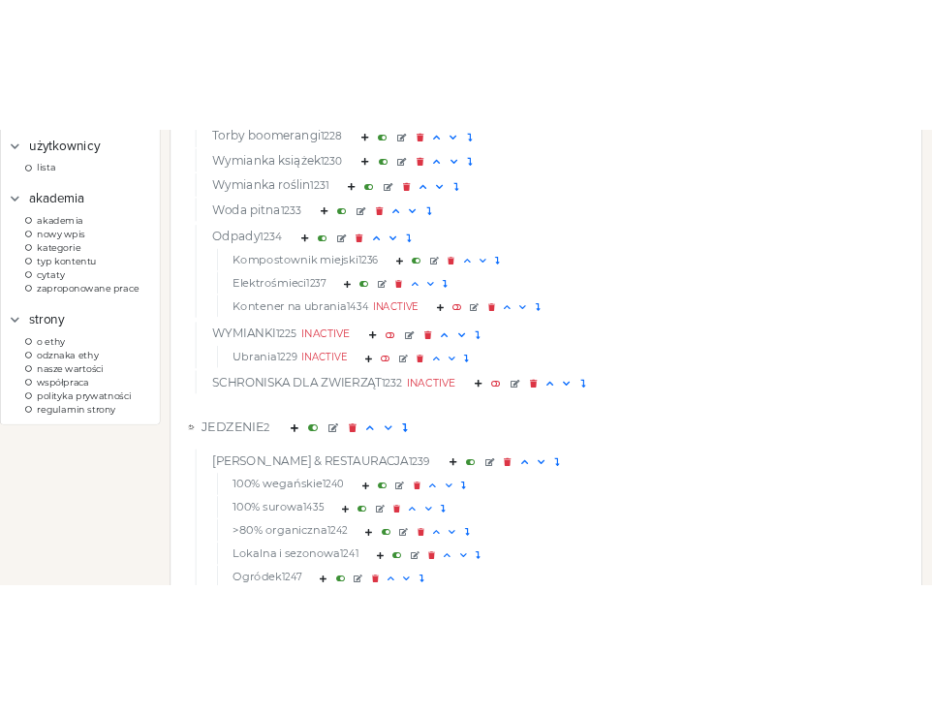
scroll to position [0, 0]
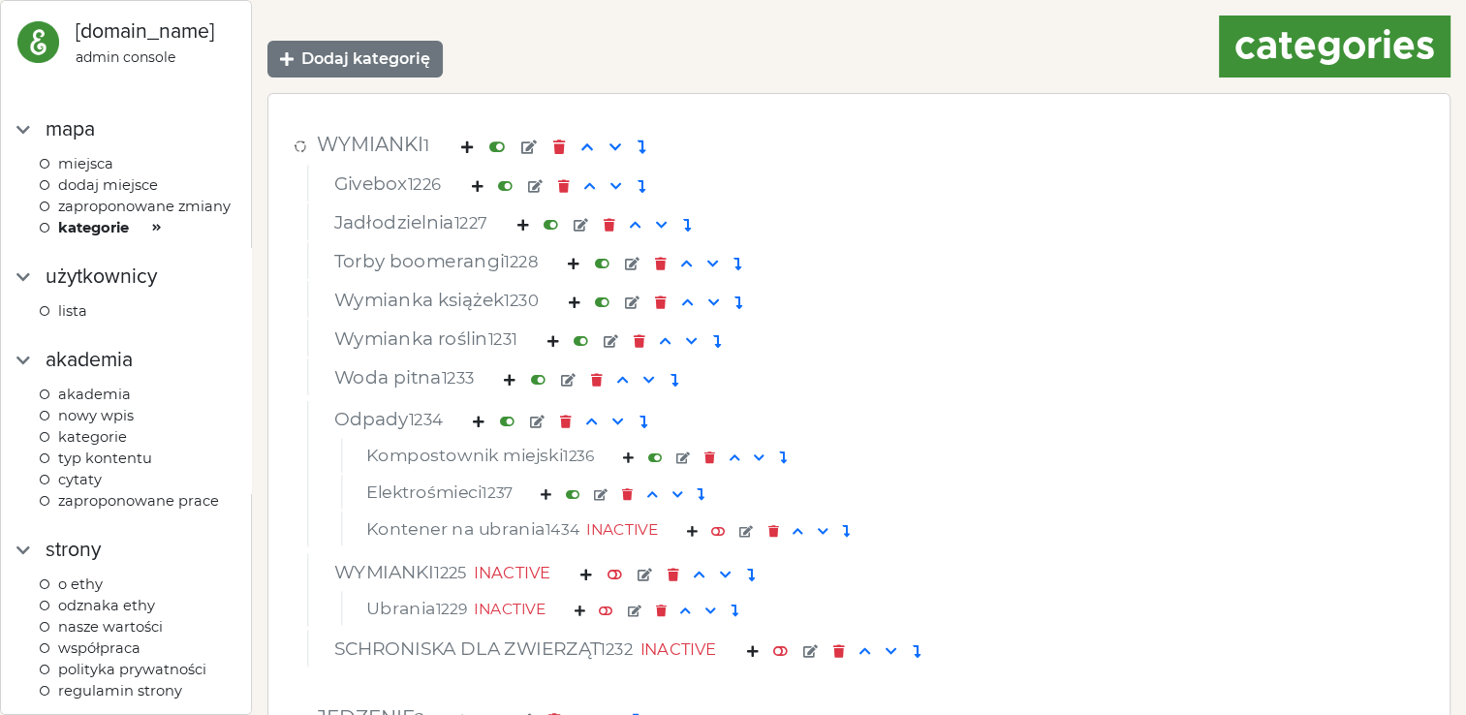
click at [58, 38] on img at bounding box center [38, 42] width 44 height 44
select select
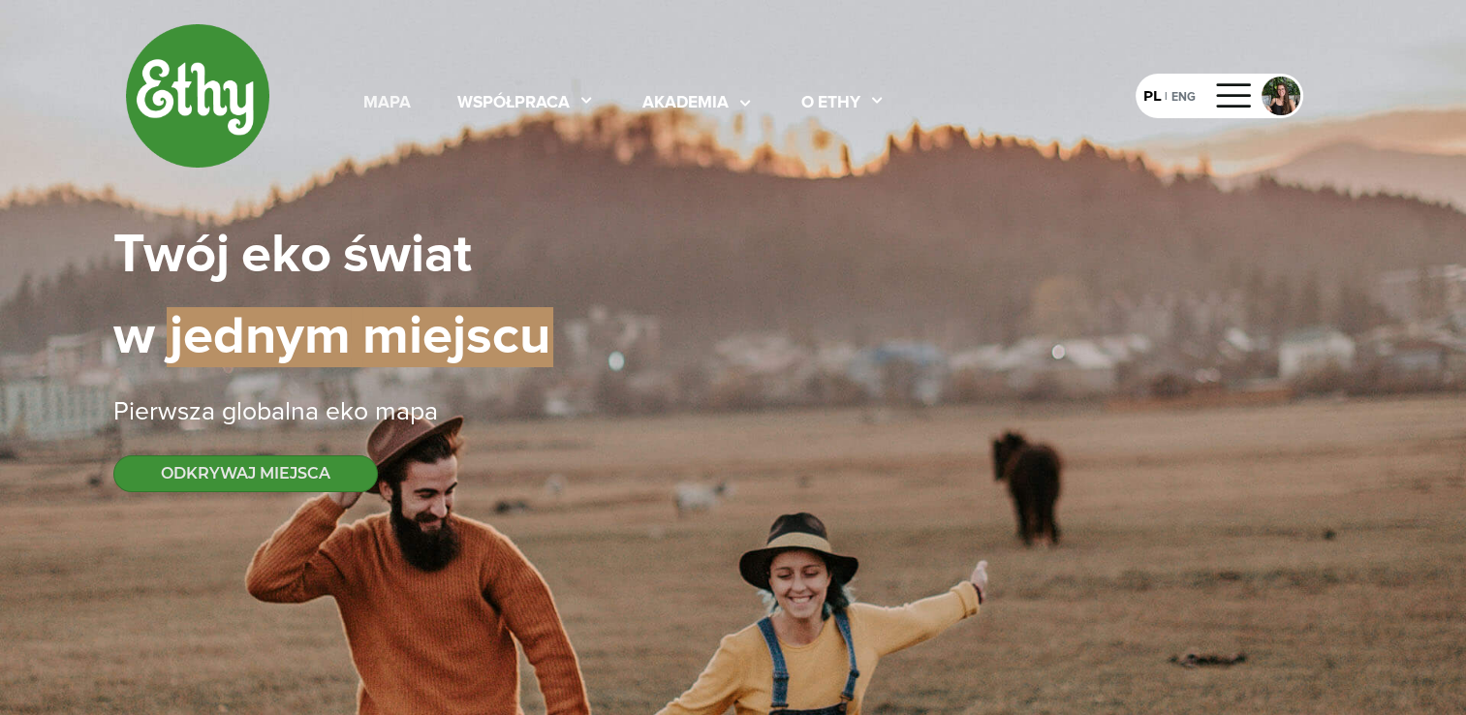
click at [394, 99] on div "mapa" at bounding box center [386, 103] width 47 height 25
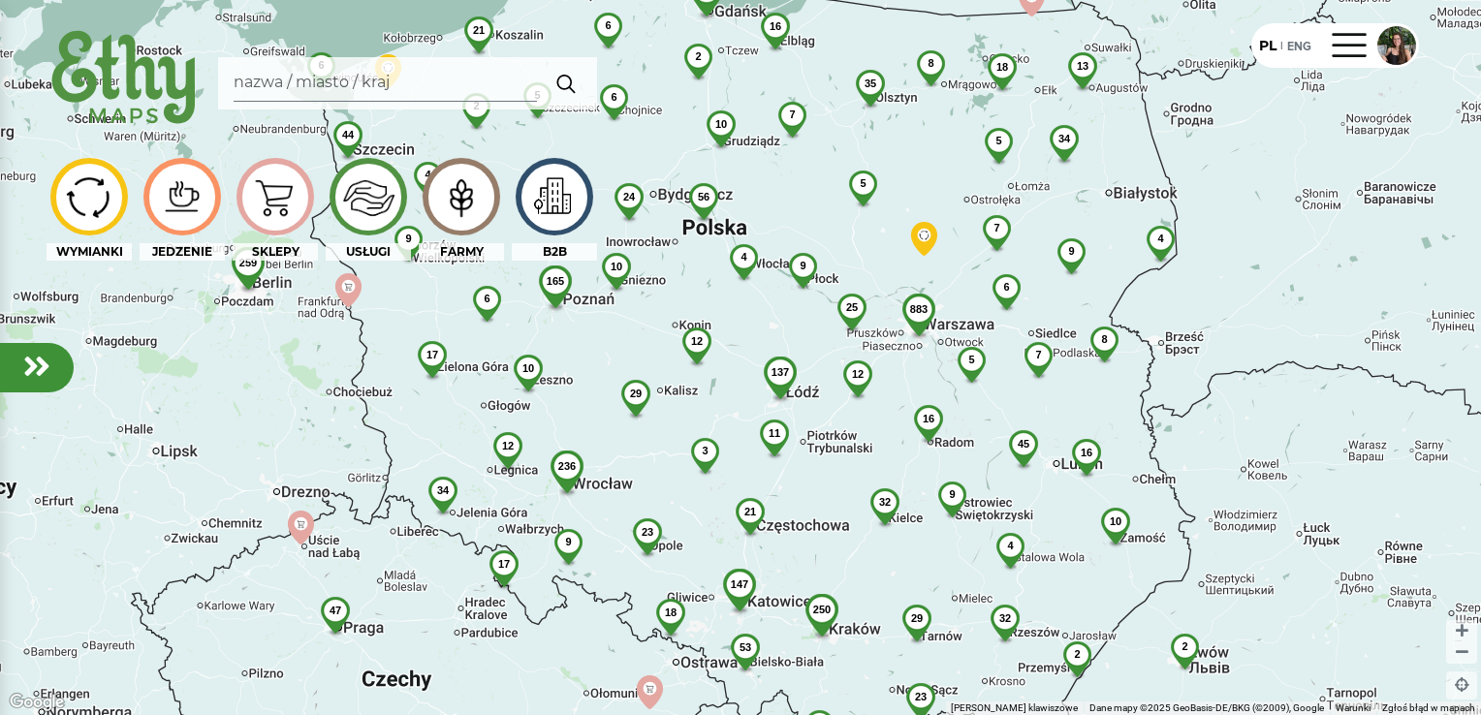
click at [125, 82] on img at bounding box center [125, 78] width 156 height 111
select select
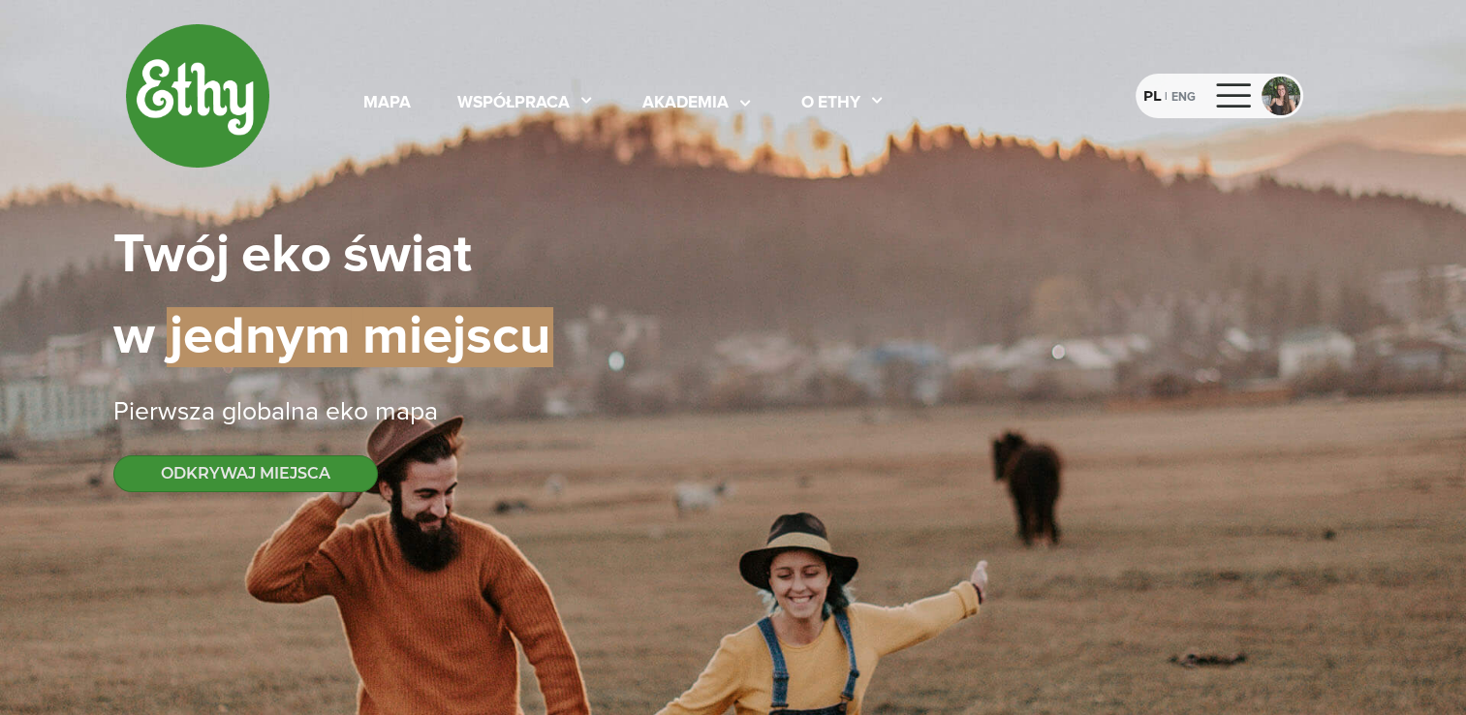
click at [1231, 87] on div at bounding box center [1234, 95] width 47 height 31
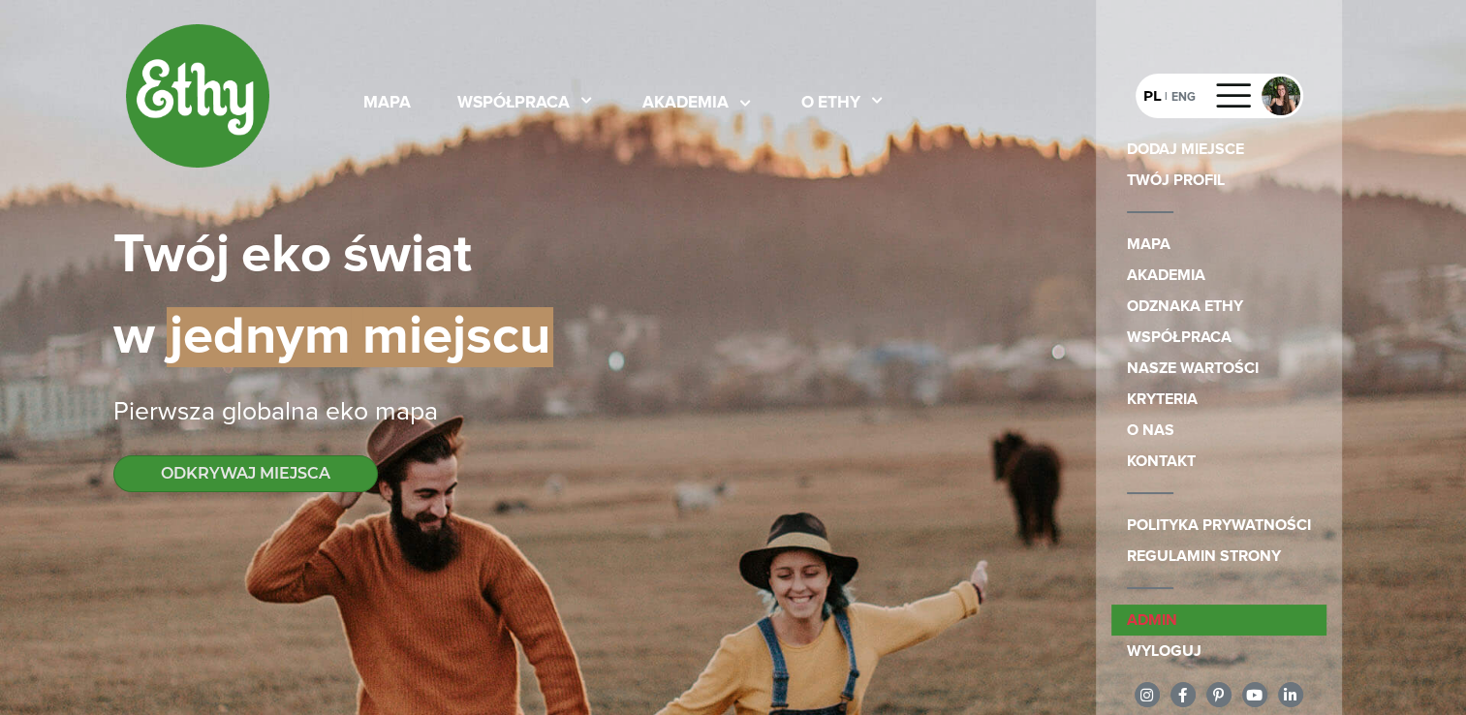
click at [1163, 616] on link "admin" at bounding box center [1218, 620] width 215 height 31
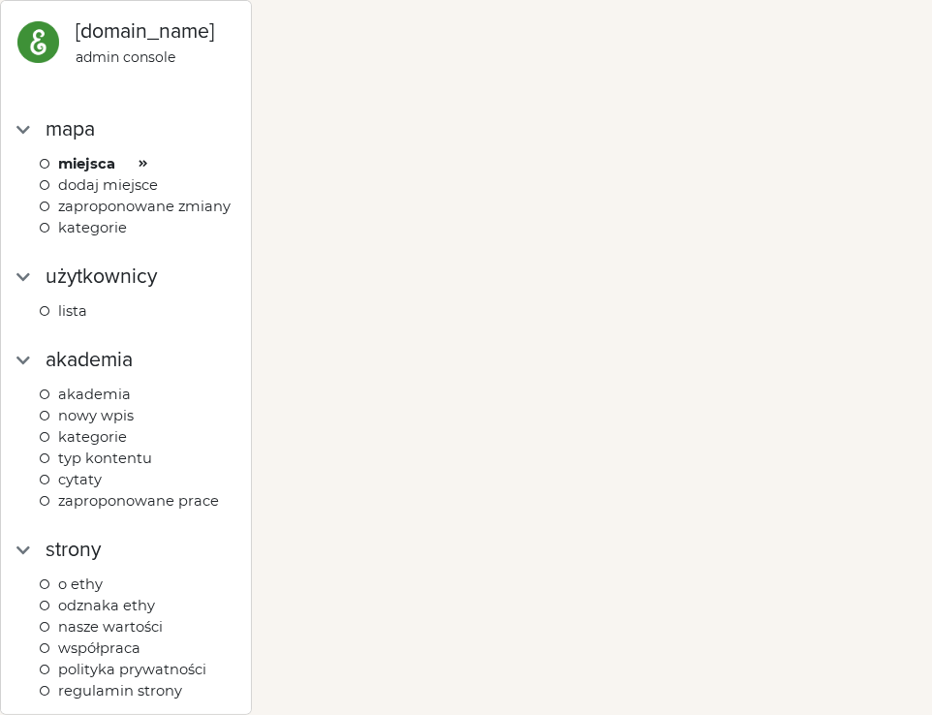
click at [85, 320] on span "lista" at bounding box center [72, 310] width 29 height 17
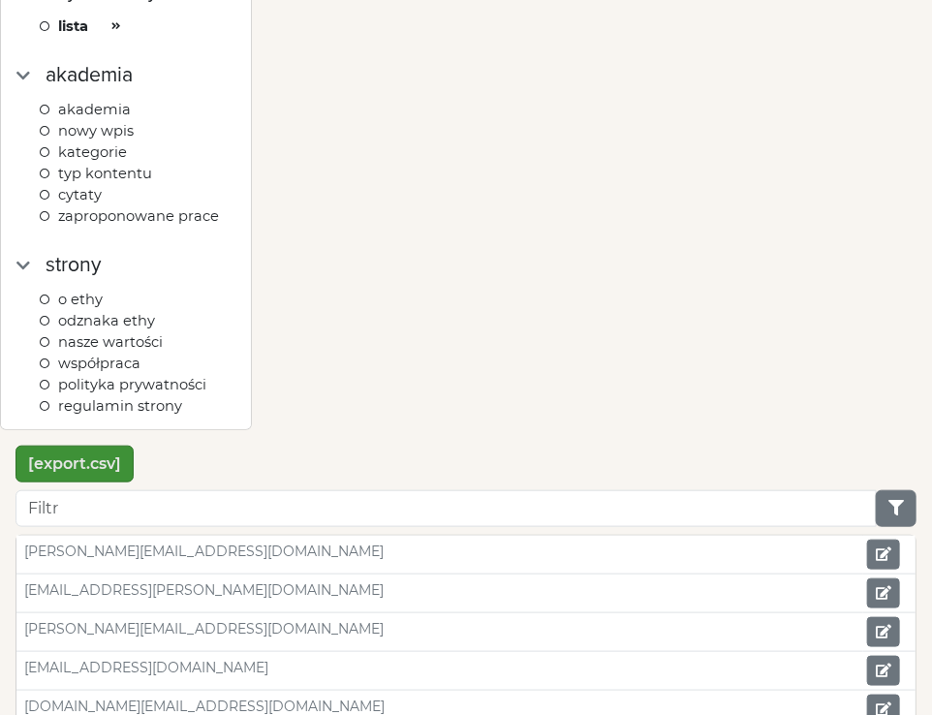
scroll to position [70, 0]
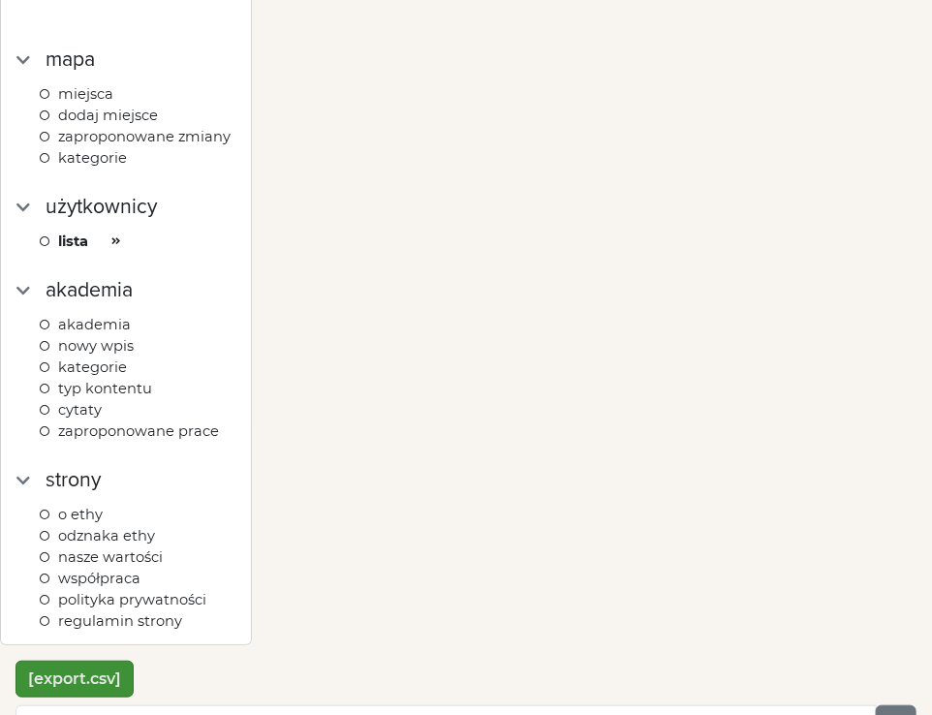
click at [89, 167] on span "kategorie" at bounding box center [92, 157] width 69 height 17
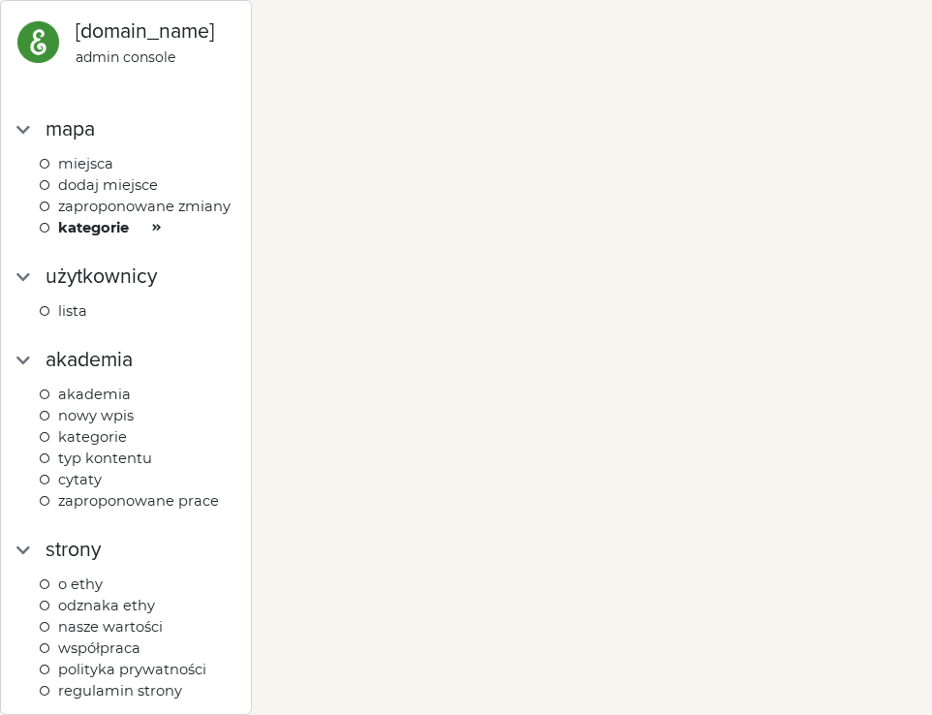
click at [763, 409] on app-admin-sidebar "ethymaps.com admin console mapa Miejsca DODAJ MIEJSCE Zaproponowane zmiany kate…" at bounding box center [466, 357] width 932 height 715
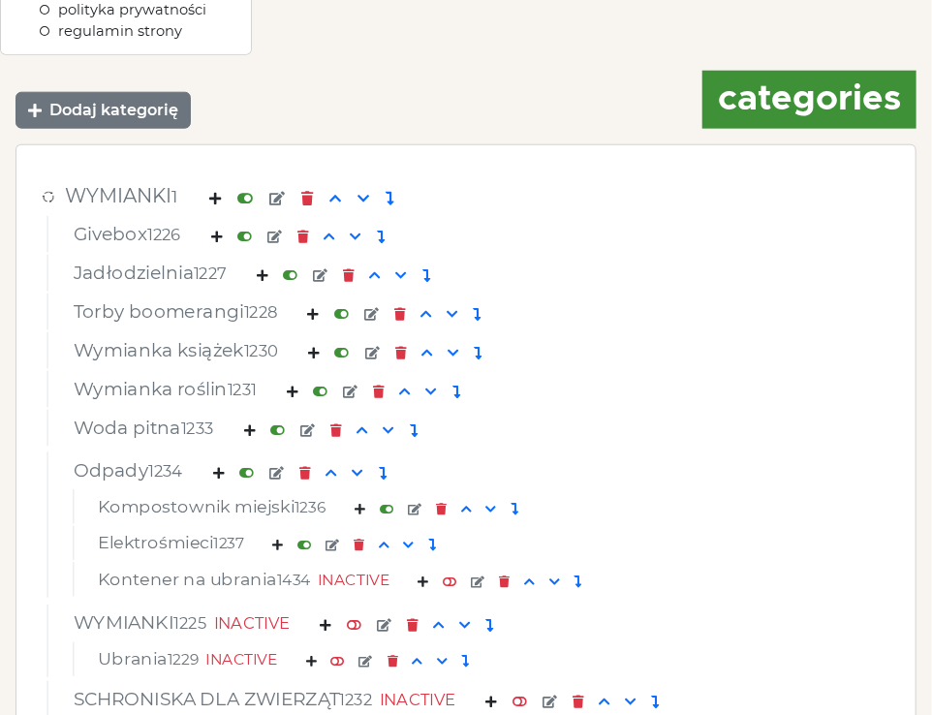
scroll to position [649, 0]
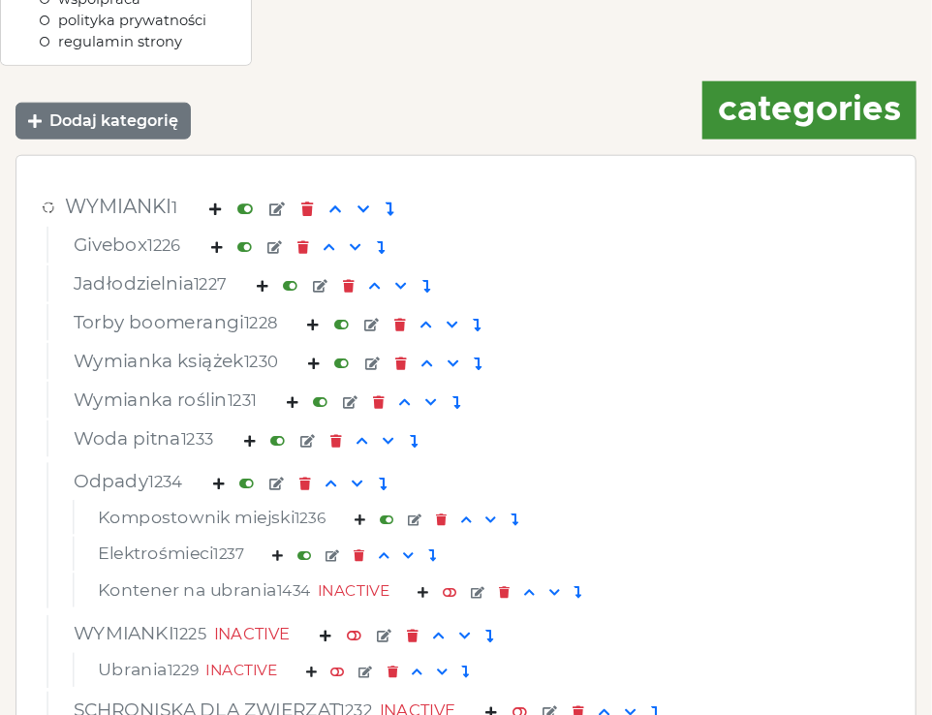
click at [590, 87] on div "Dodaj kategorię categories" at bounding box center [466, 110] width 901 height 58
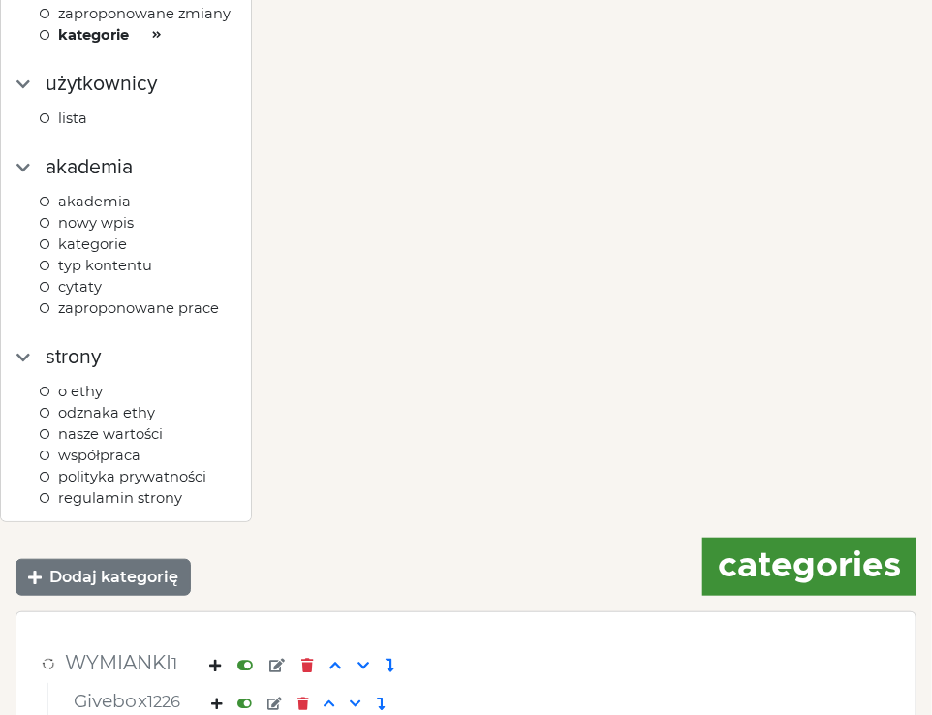
scroll to position [0, 0]
